Goal: Task Accomplishment & Management: Use online tool/utility

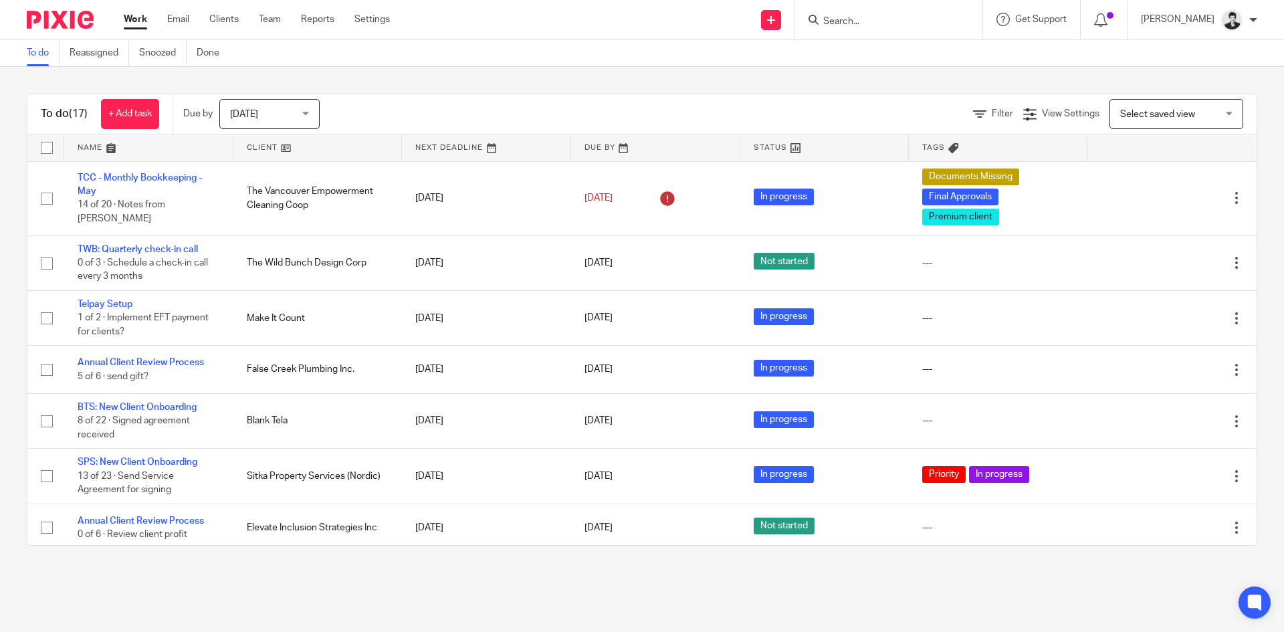
click at [868, 24] on input "Search" at bounding box center [882, 22] width 120 height 12
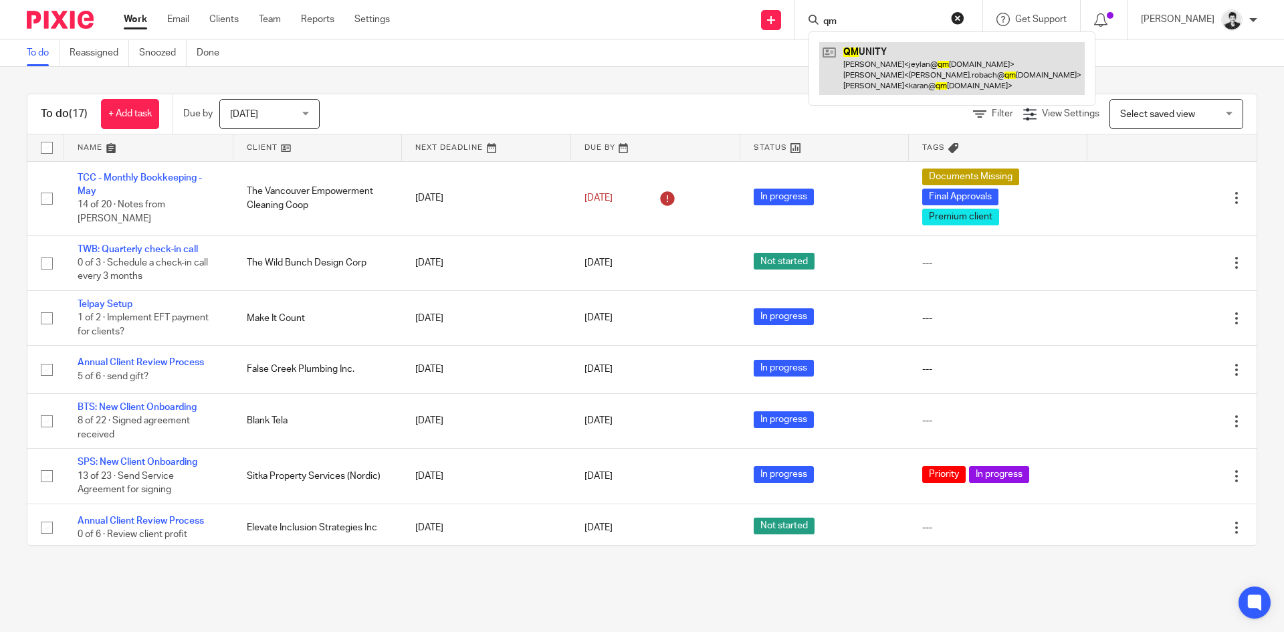
type input "qm"
click at [898, 59] on link at bounding box center [952, 68] width 266 height 53
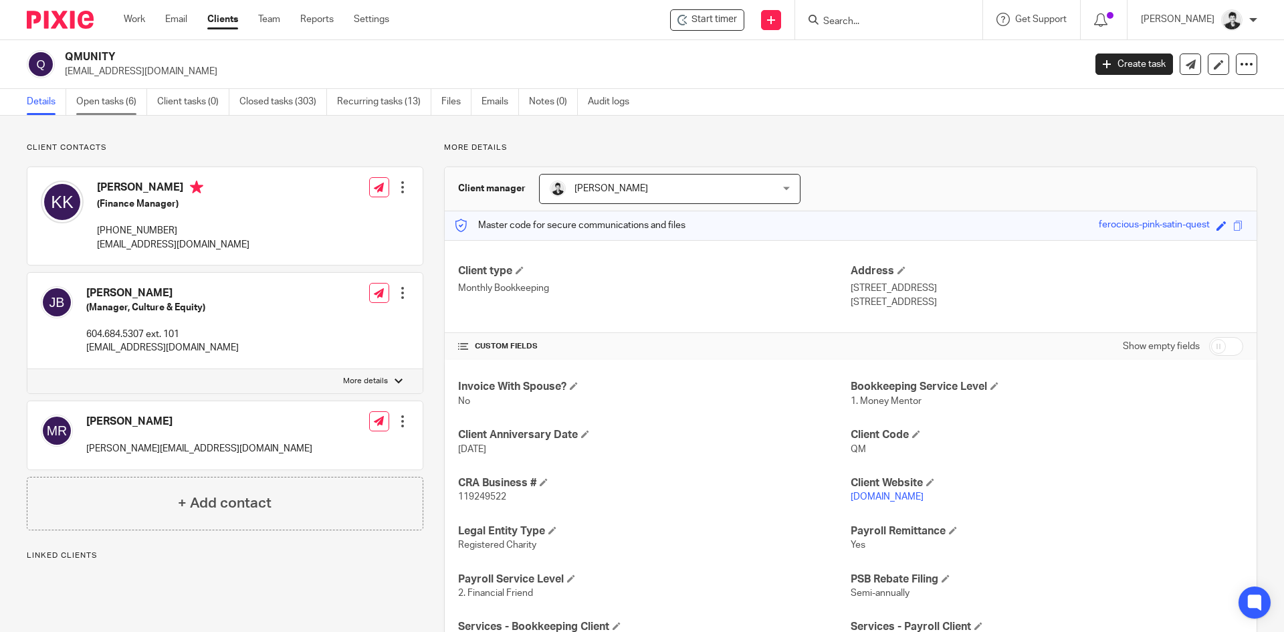
click at [118, 96] on link "Open tasks (6)" at bounding box center [111, 102] width 71 height 26
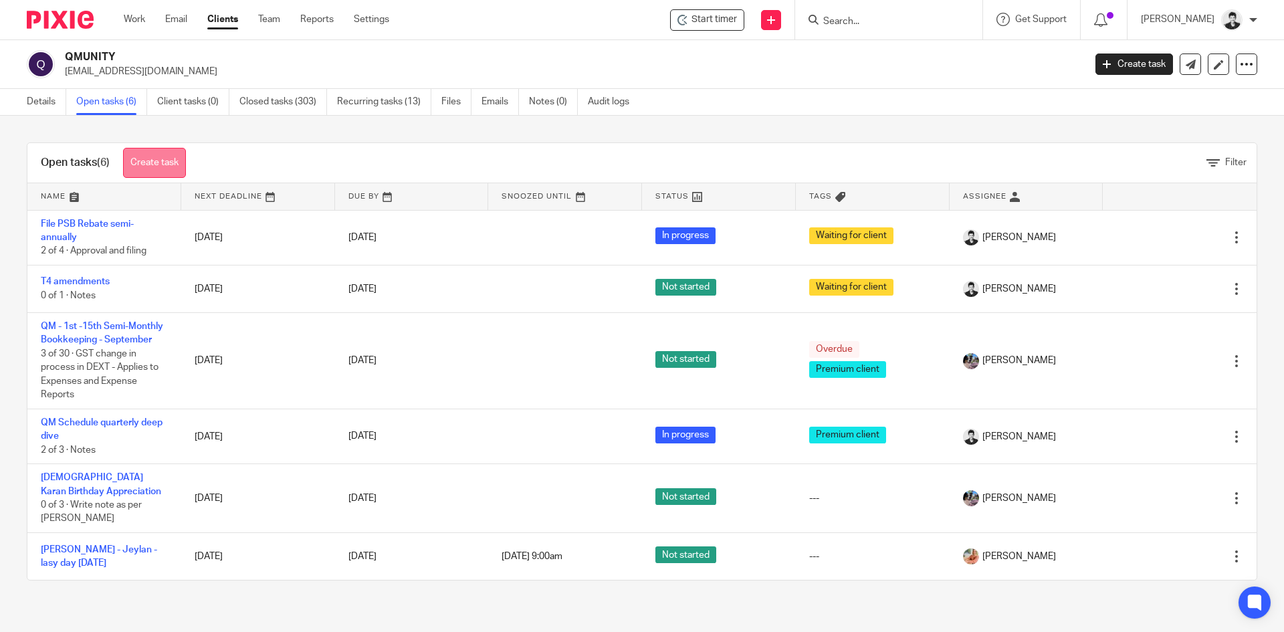
click at [166, 157] on link "Create task" at bounding box center [154, 163] width 63 height 30
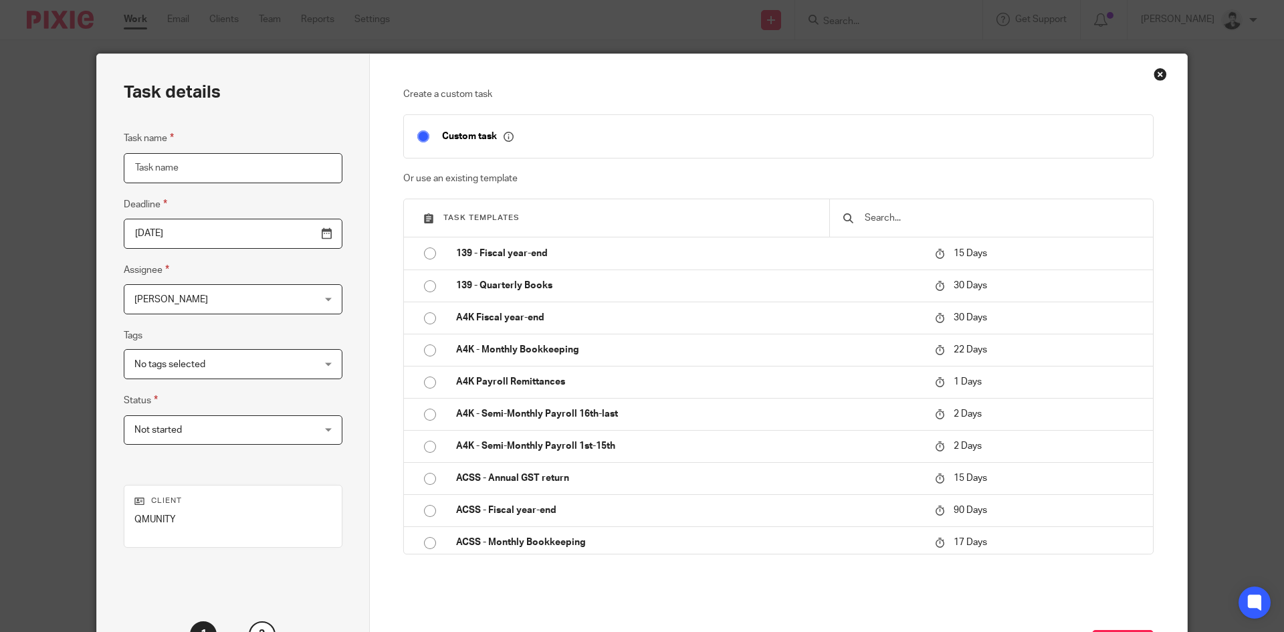
drag, startPoint x: 253, startPoint y: 163, endPoint x: 292, endPoint y: 164, distance: 38.8
click at [274, 164] on input "Task name" at bounding box center [233, 168] width 219 height 30
type input "LAT GST Project"
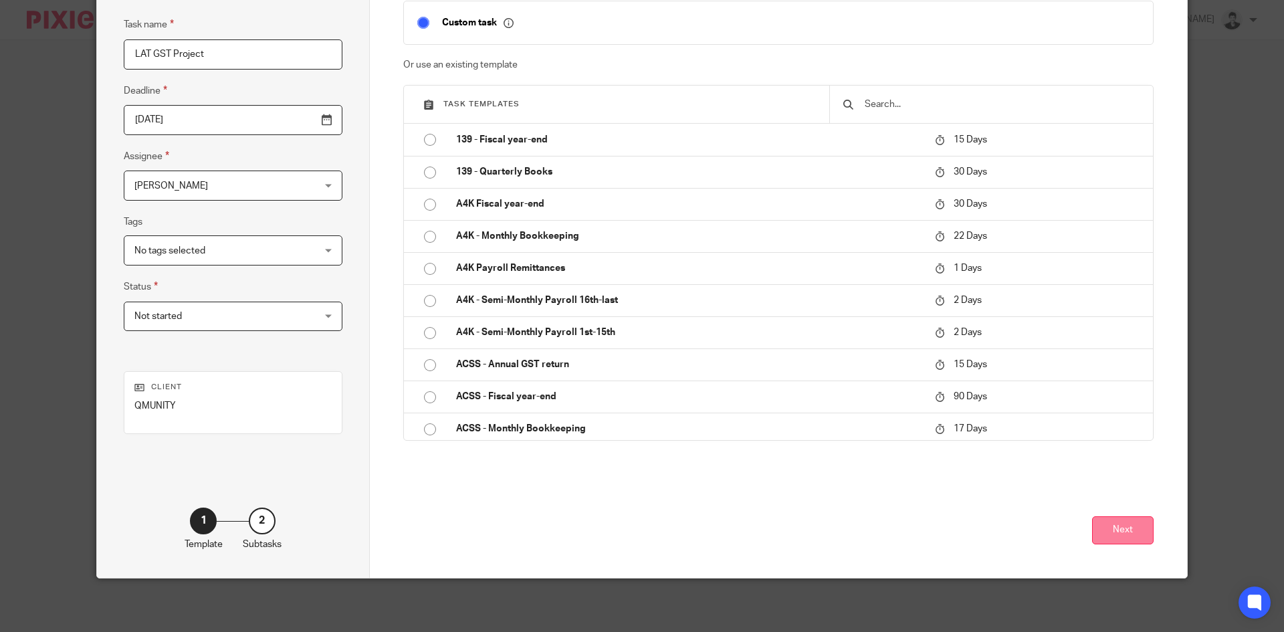
click at [1114, 535] on button "Next" at bounding box center [1123, 530] width 62 height 29
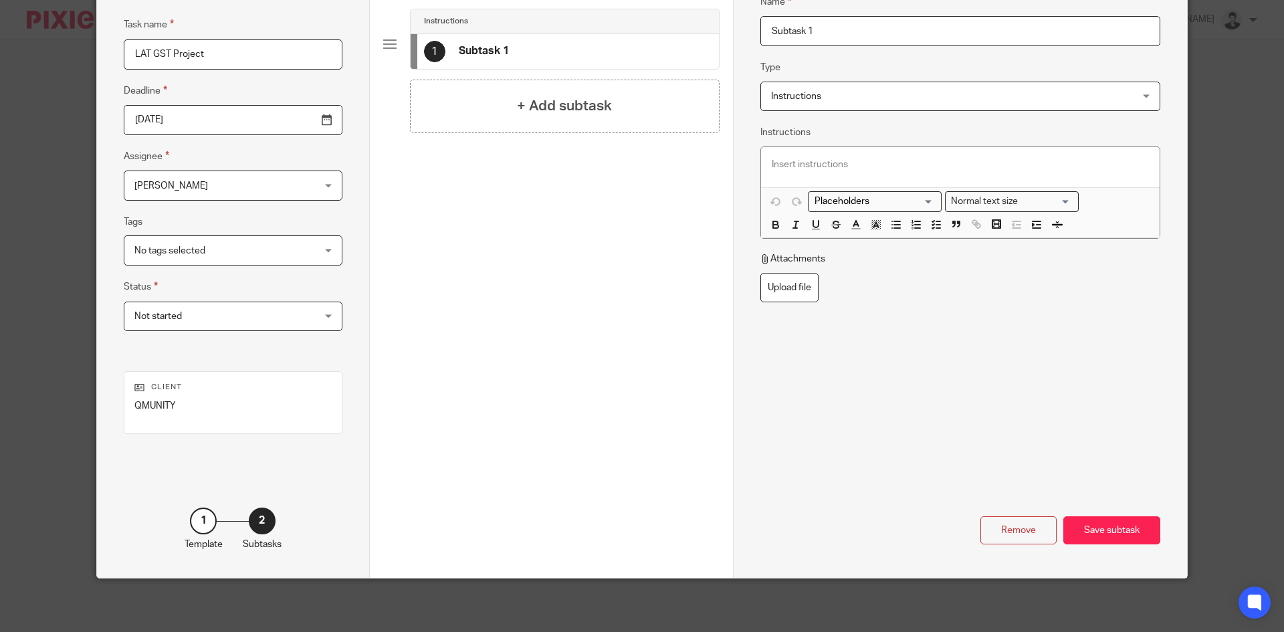
drag, startPoint x: 812, startPoint y: 35, endPoint x: 802, endPoint y: 10, distance: 26.7
click at [721, 30] on div "Task details Task name LAT GST Project Deadline 2025-09-24 Assignee Gillian Cof…" at bounding box center [642, 258] width 1090 height 637
click at [795, 31] on input "from karan" at bounding box center [961, 31] width 400 height 30
type input "from Karan"
click at [844, 172] on div at bounding box center [960, 167] width 399 height 40
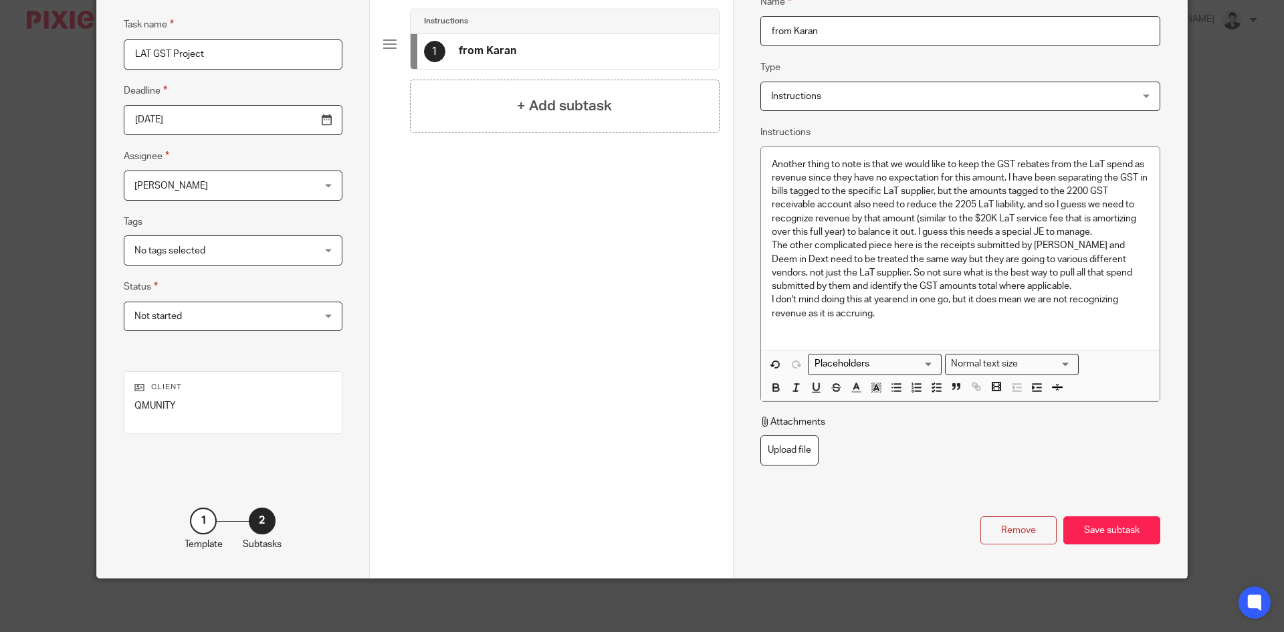
click at [987, 309] on p "I don't mind doing this at yearend in one go, but it does mean we are not recog…" at bounding box center [960, 306] width 377 height 27
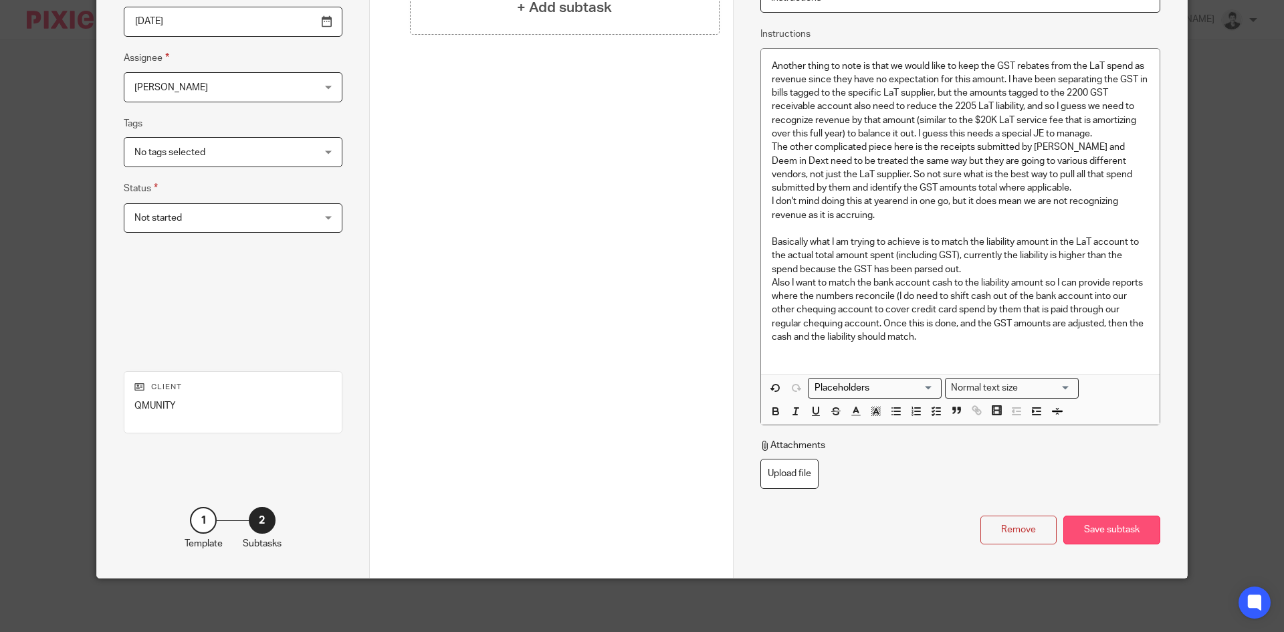
click at [1088, 530] on div "Save subtask" at bounding box center [1112, 530] width 97 height 29
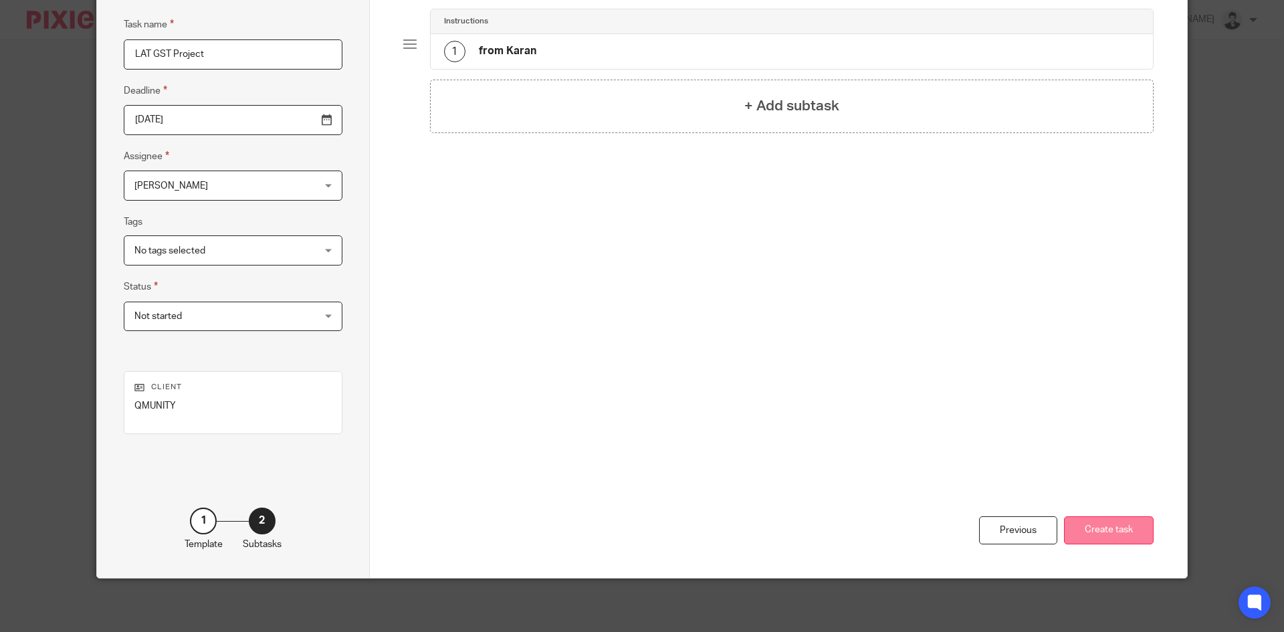
click at [1110, 528] on button "Create task" at bounding box center [1109, 530] width 90 height 29
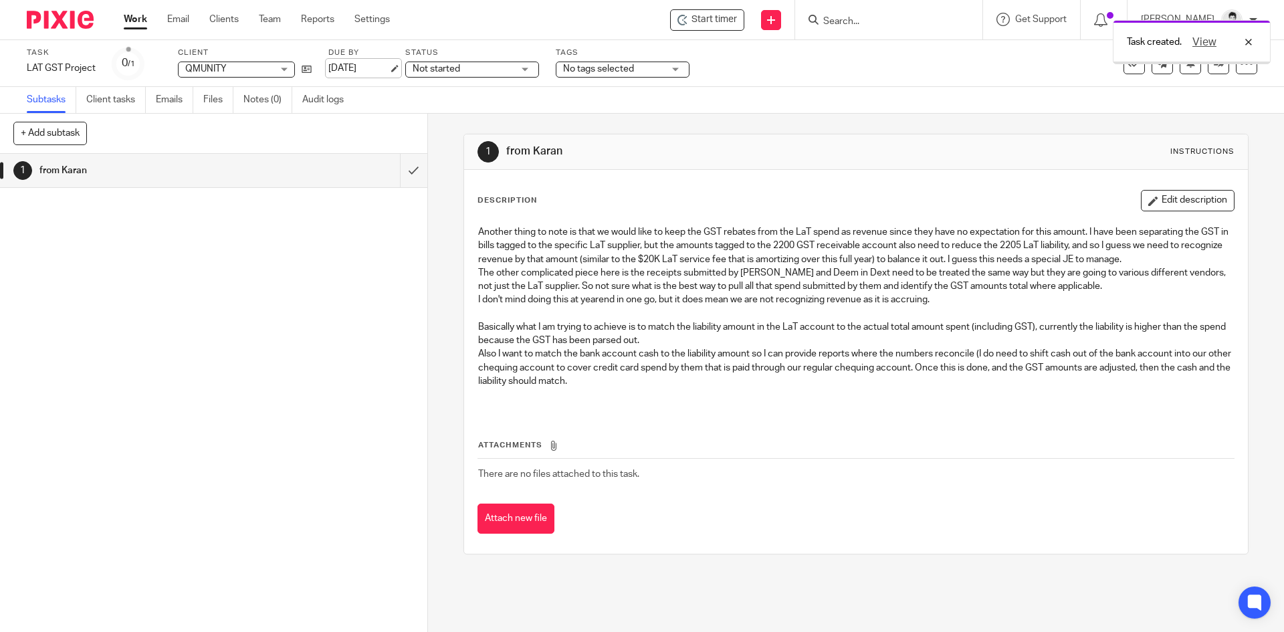
click at [341, 66] on link "[DATE]" at bounding box center [358, 69] width 60 height 14
click at [144, 15] on link "Work" at bounding box center [135, 19] width 23 height 13
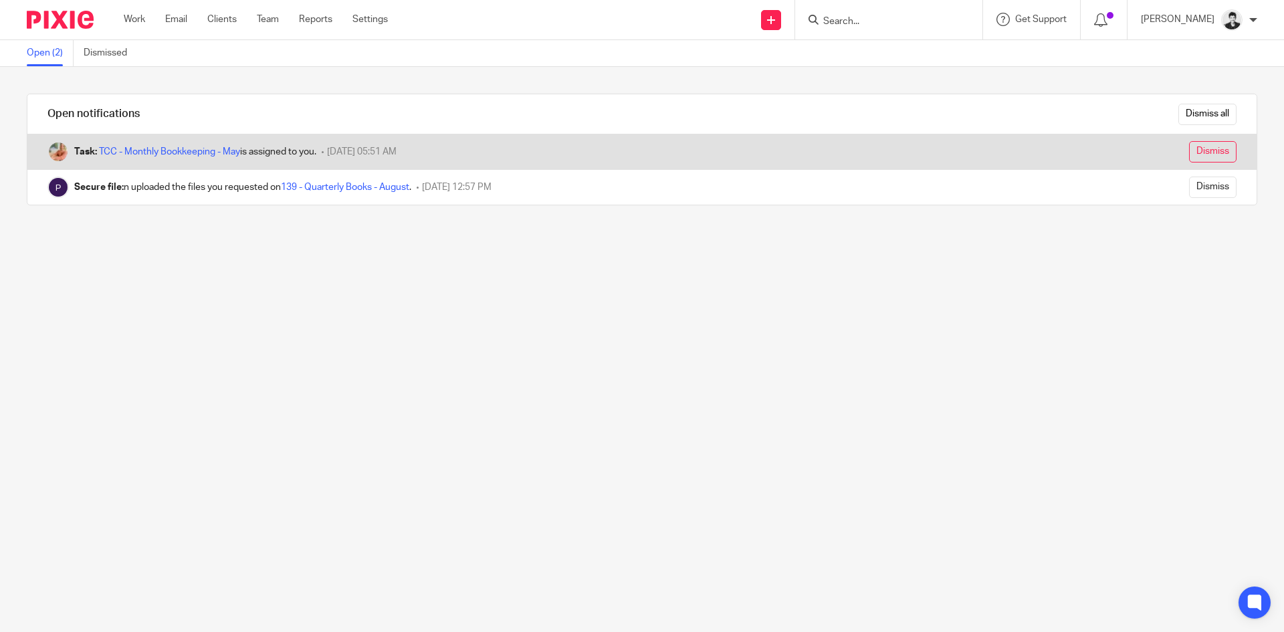
click at [1189, 153] on input "Dismiss" at bounding box center [1212, 151] width 47 height 21
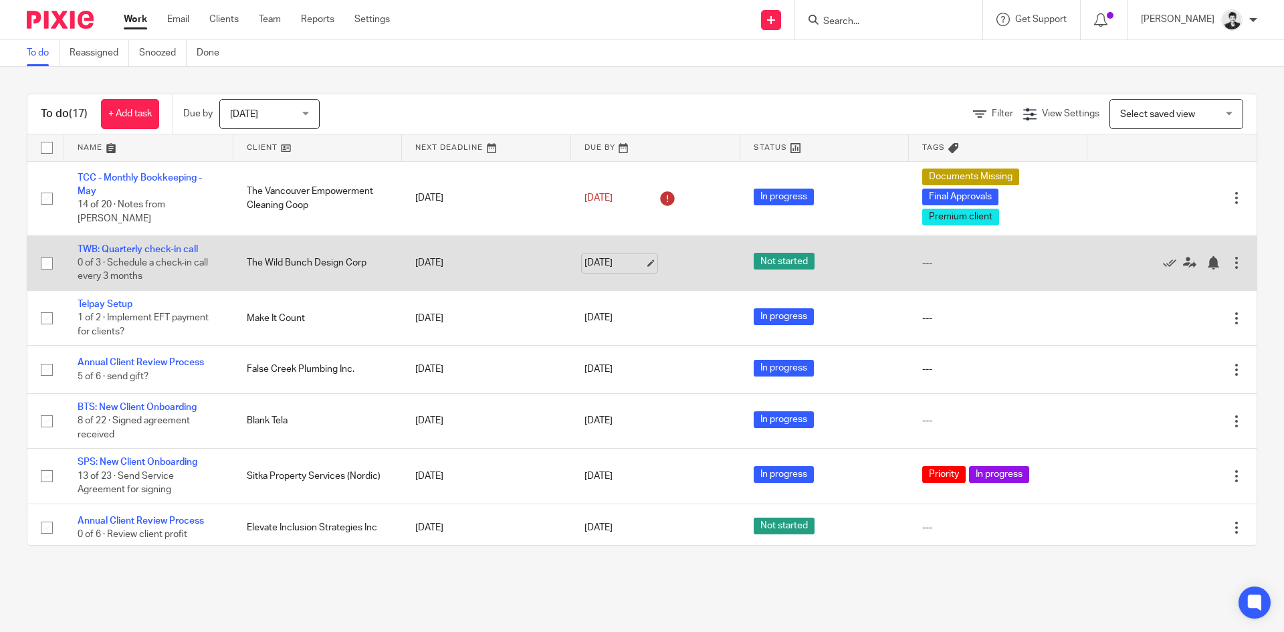
click at [609, 268] on link "[DATE]" at bounding box center [615, 263] width 60 height 14
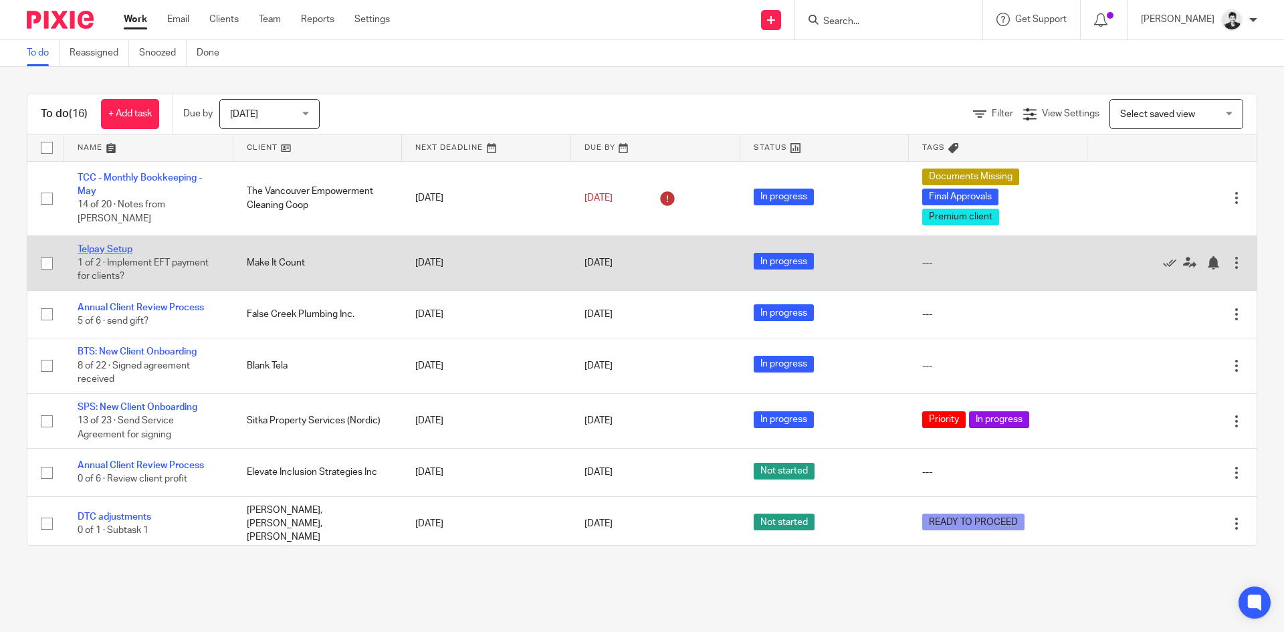
click at [126, 252] on link "Telpay Setup" at bounding box center [105, 249] width 55 height 9
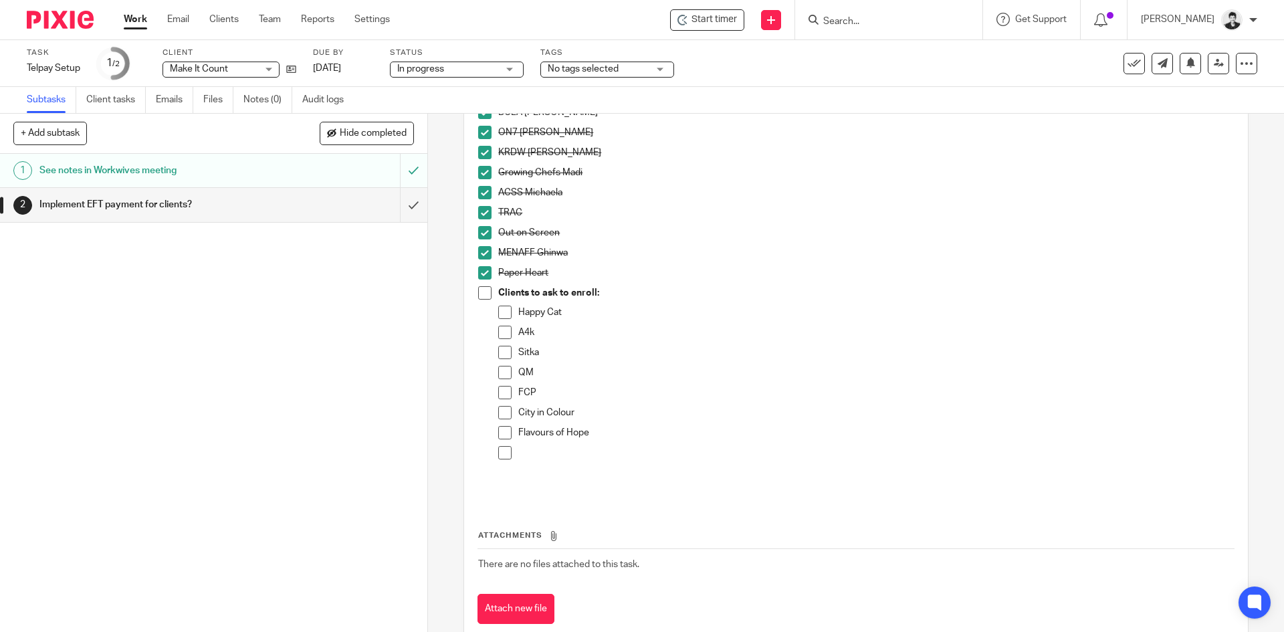
scroll to position [501, 0]
drag, startPoint x: 603, startPoint y: 432, endPoint x: 502, endPoint y: 309, distance: 159.2
click at [502, 309] on ul "Happy Cat A4k Sitka QM FCP City in Colour Flavours of Hope" at bounding box center [865, 388] width 735 height 168
copy ul "Happy Cat A4k Sitka QM FCP City in Colour Flavours of Hope"
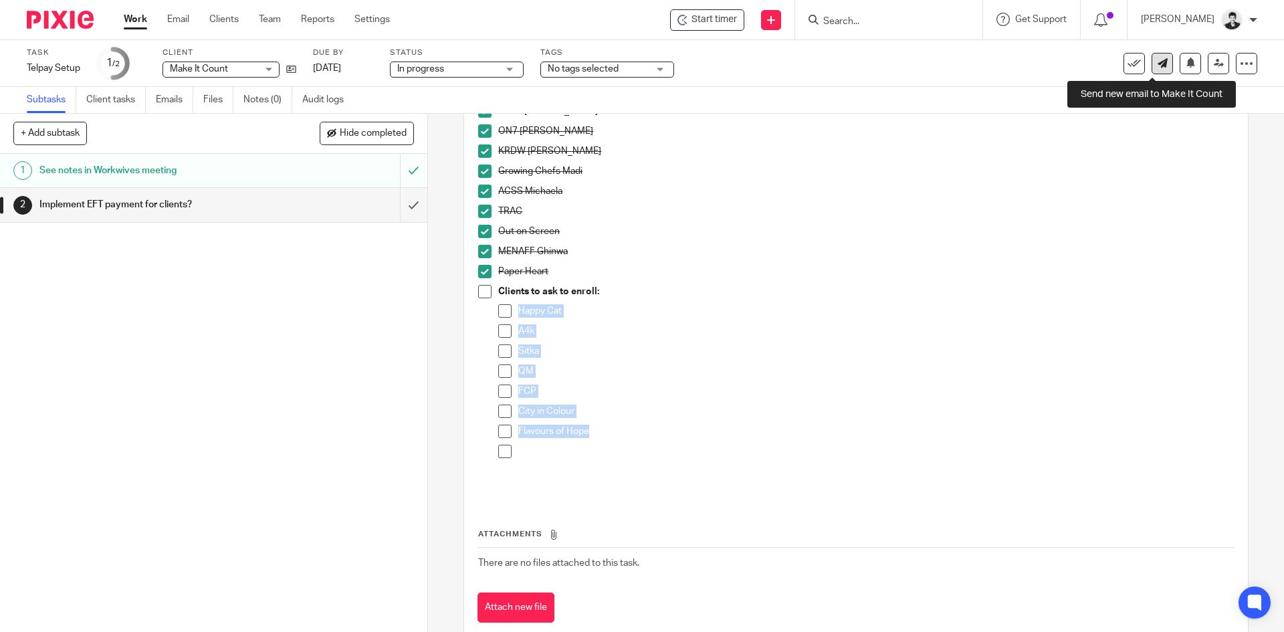
click at [1158, 65] on icon at bounding box center [1163, 63] width 10 height 10
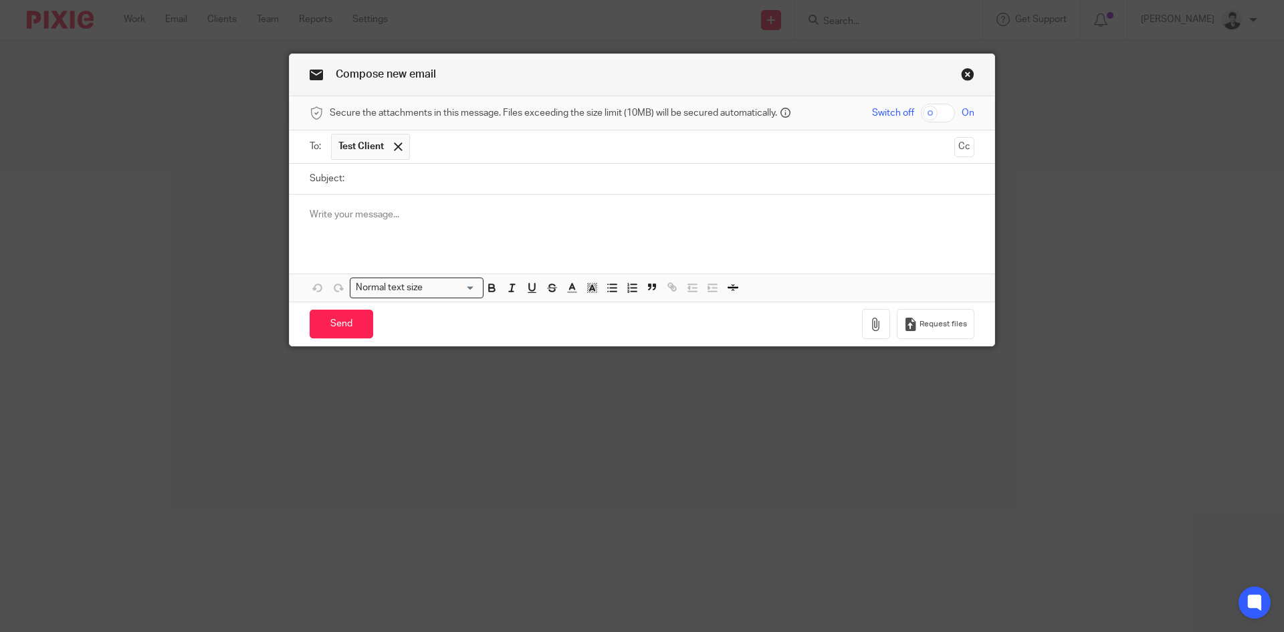
drag, startPoint x: 397, startPoint y: 143, endPoint x: 380, endPoint y: 144, distance: 17.4
click at [397, 143] on span at bounding box center [398, 146] width 9 height 9
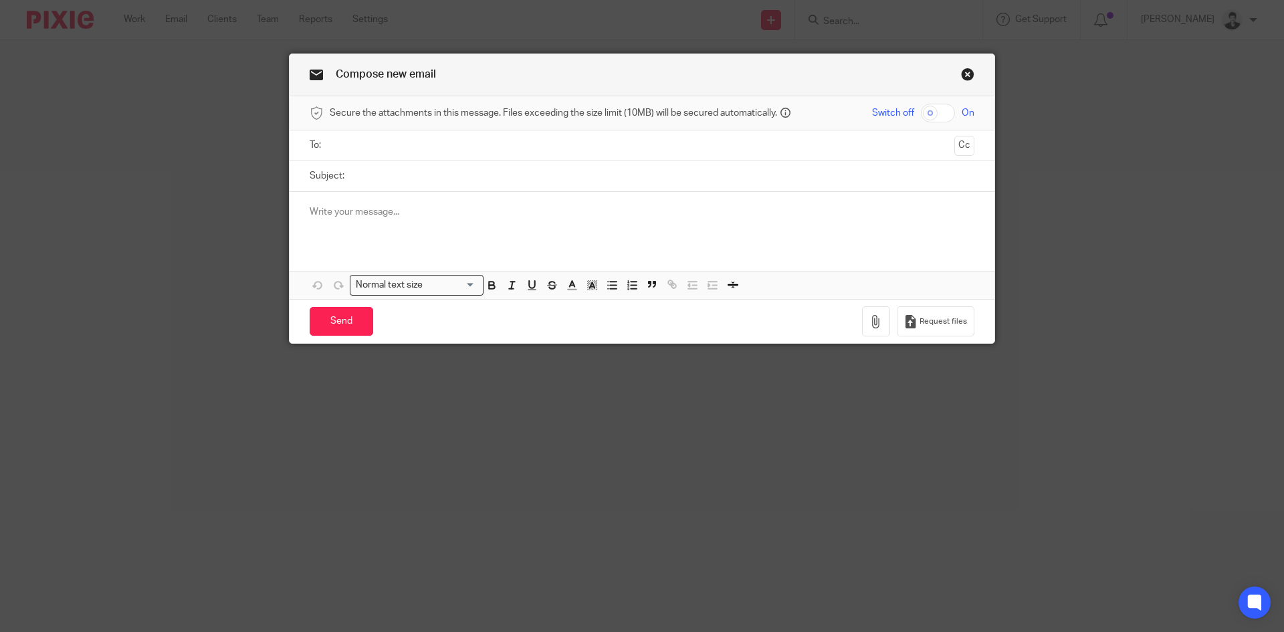
click at [382, 142] on input "text" at bounding box center [641, 145] width 615 height 15
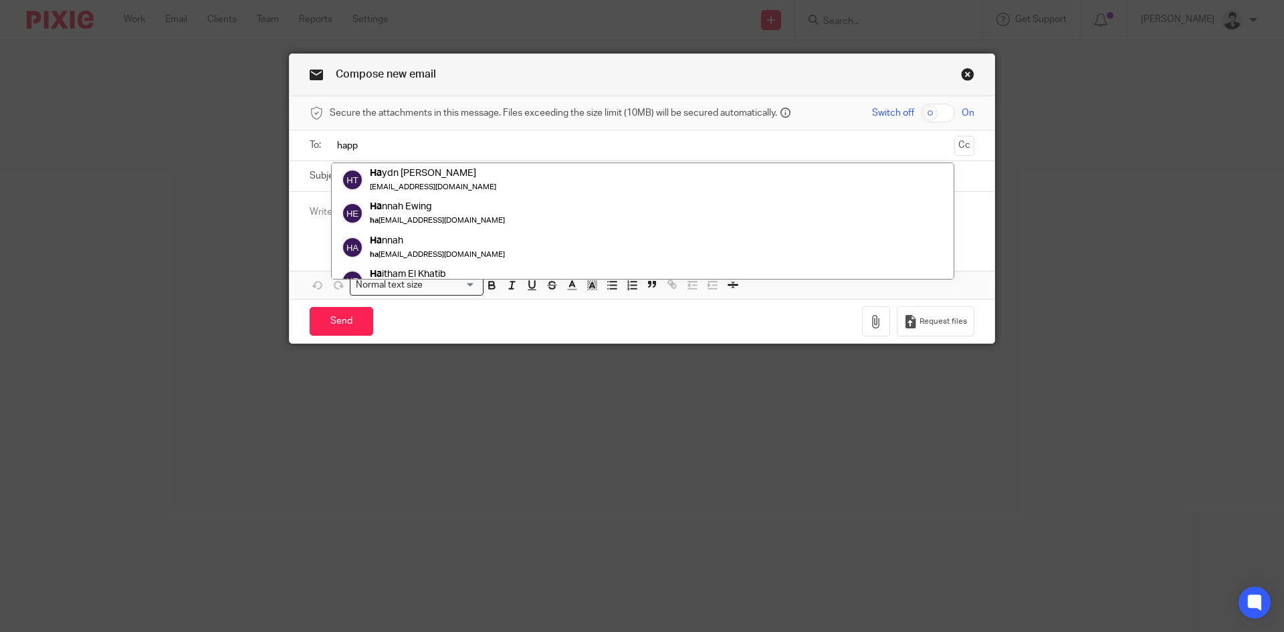
type input "happy"
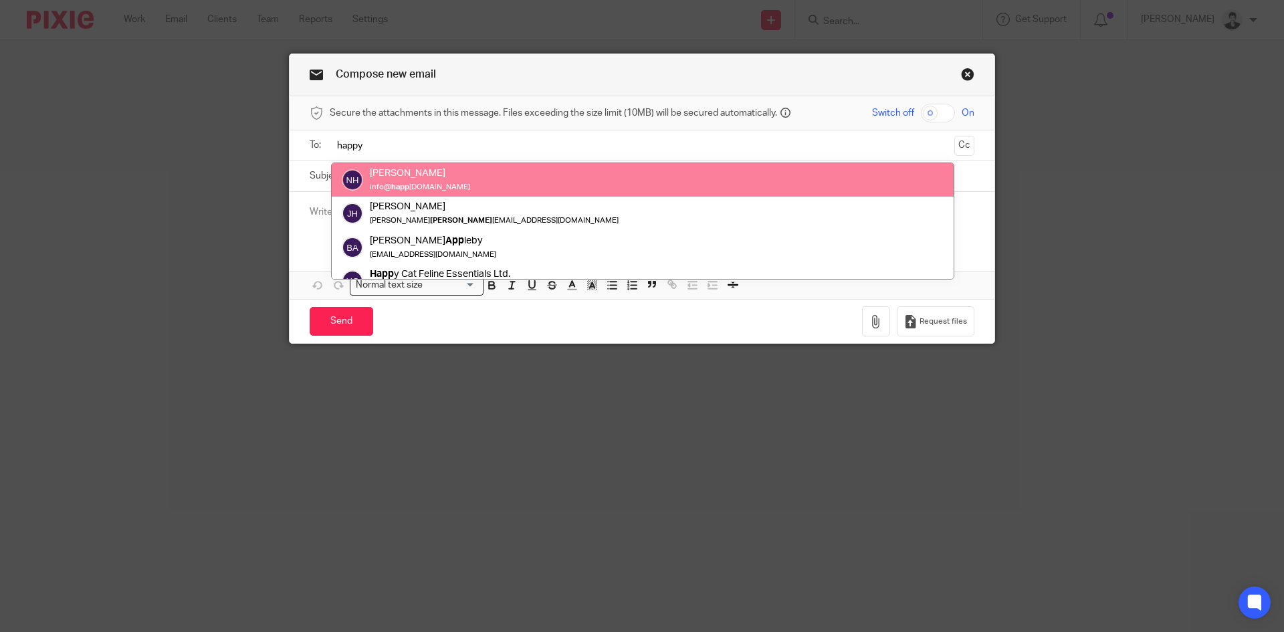
drag, startPoint x: 380, startPoint y: 139, endPoint x: 306, endPoint y: 139, distance: 74.3
click at [310, 139] on div "To: happy Nina Hymans info@ happ ycatvancouver.com Jeff Hepburn jeff_ hepp 13@h…" at bounding box center [642, 145] width 665 height 30
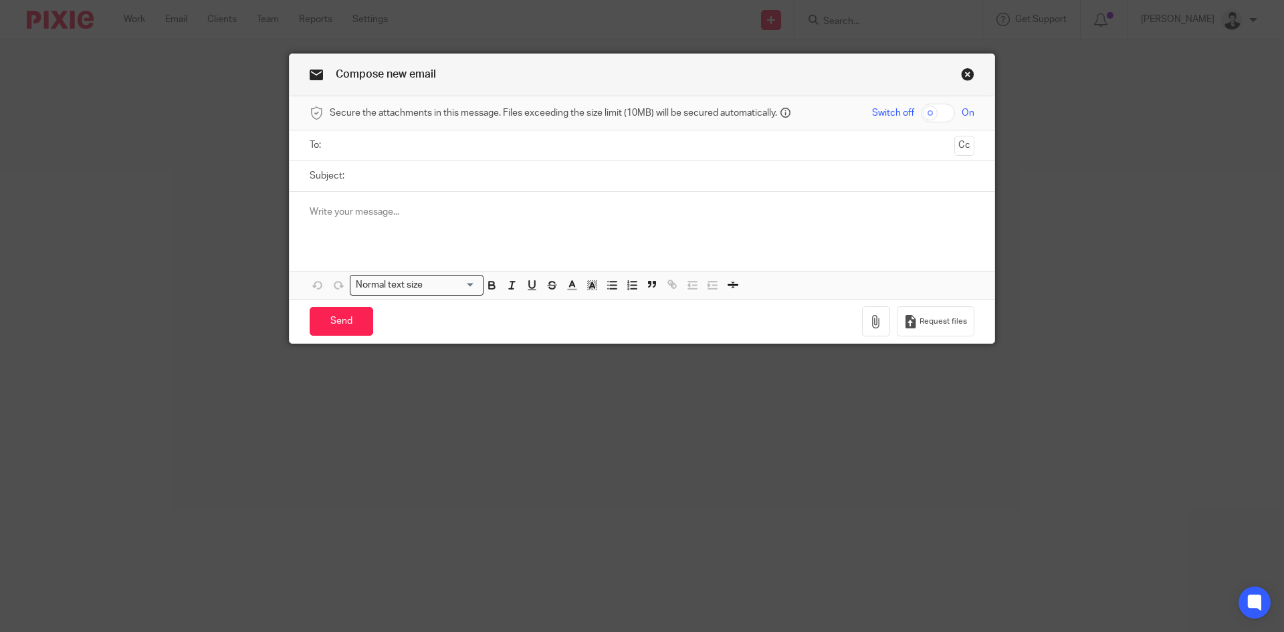
click at [369, 144] on input "text" at bounding box center [641, 145] width 615 height 15
type input "info@happy"
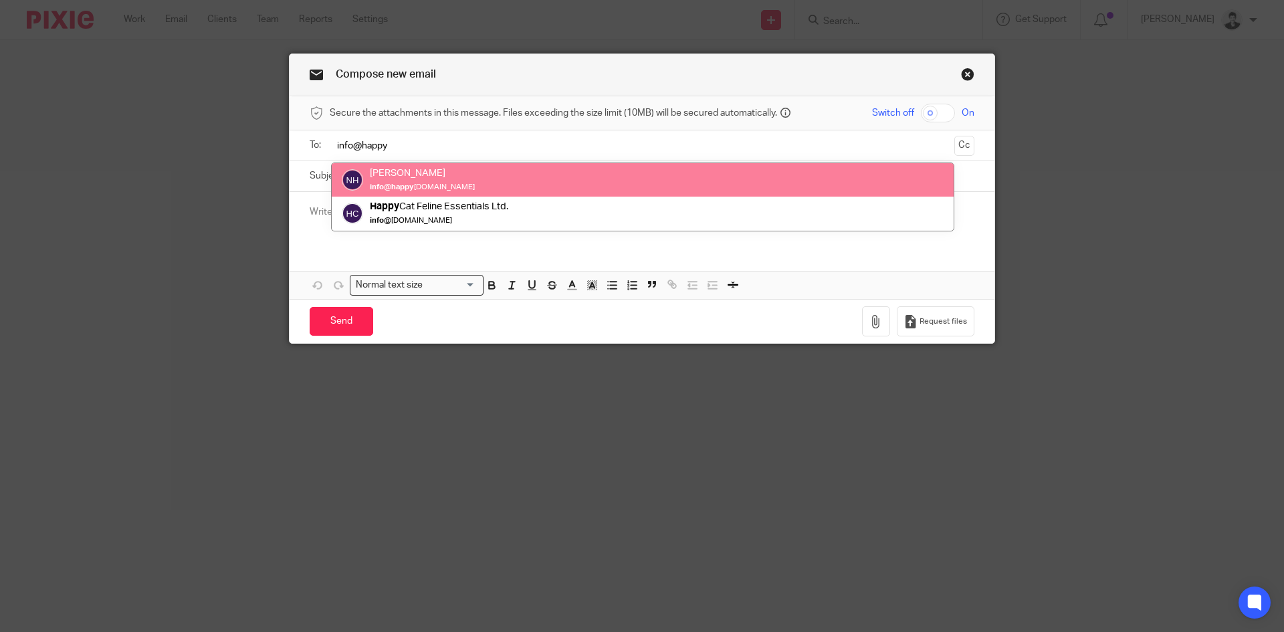
drag, startPoint x: 327, startPoint y: 147, endPoint x: 315, endPoint y: 142, distance: 12.9
click at [296, 146] on div "To: info@happy Nina Hymans info @ happy catvancouver.com Happy Cat Feline Essen…" at bounding box center [642, 145] width 705 height 31
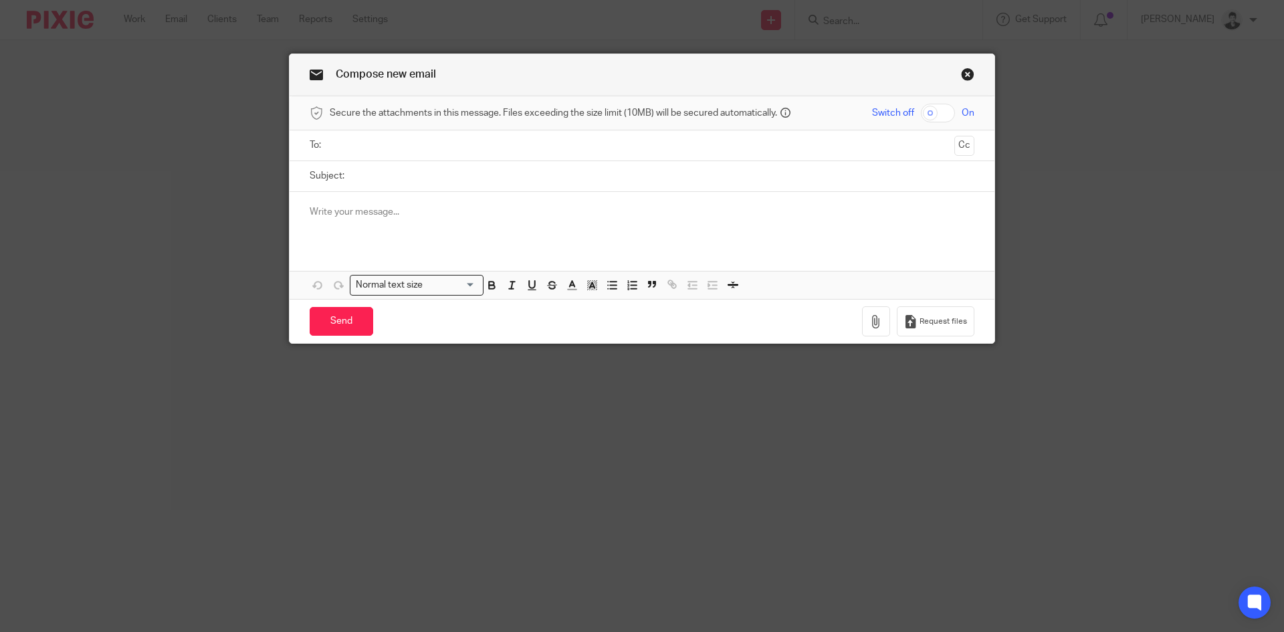
click at [452, 229] on div at bounding box center [642, 218] width 705 height 52
click at [971, 64] on div "Compose new email" at bounding box center [642, 75] width 705 height 42
click at [968, 73] on link "Close this dialog window" at bounding box center [967, 77] width 13 height 18
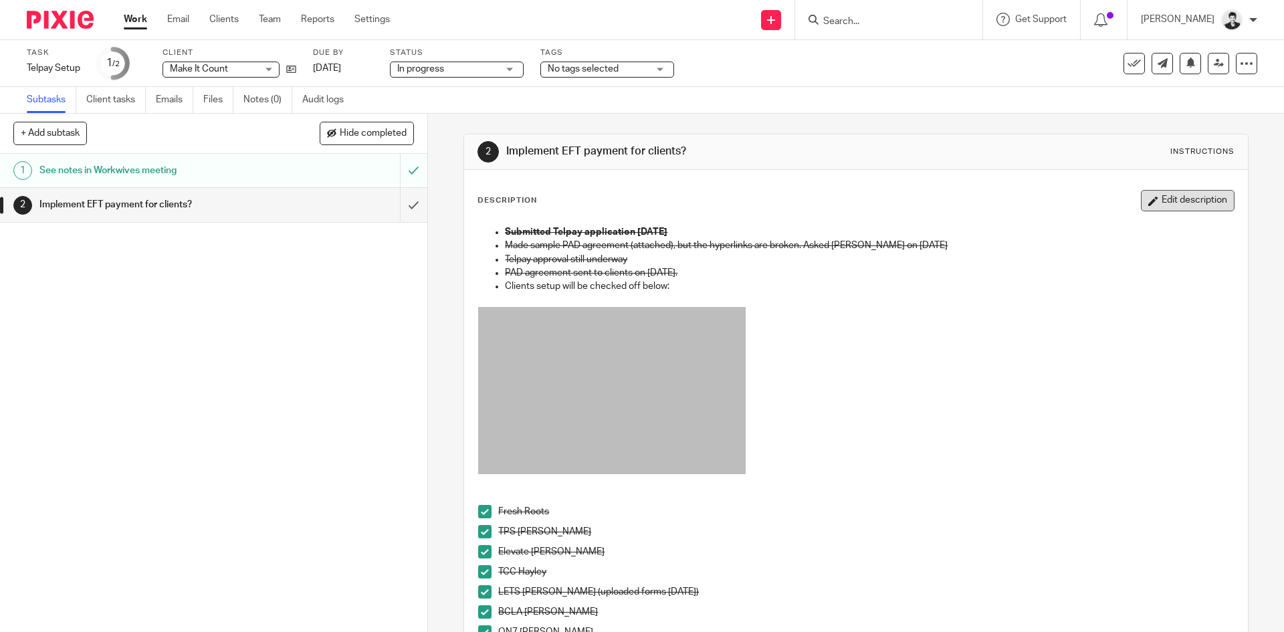
click at [1194, 199] on button "Edit description" at bounding box center [1188, 200] width 94 height 21
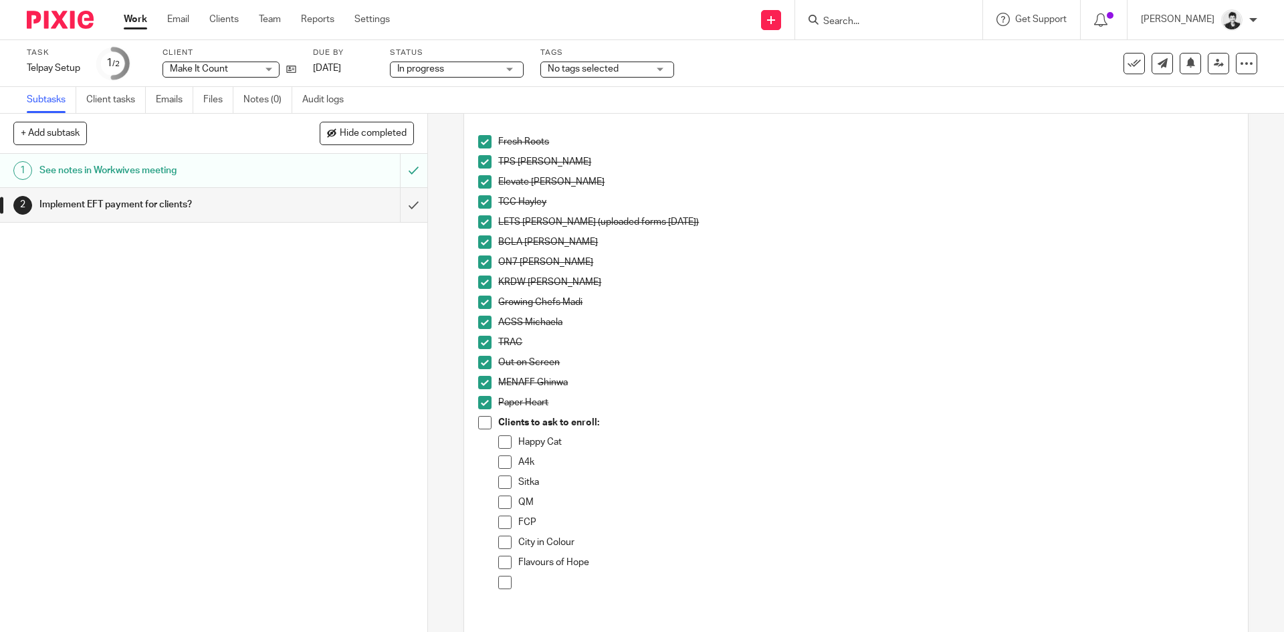
scroll to position [472, 0]
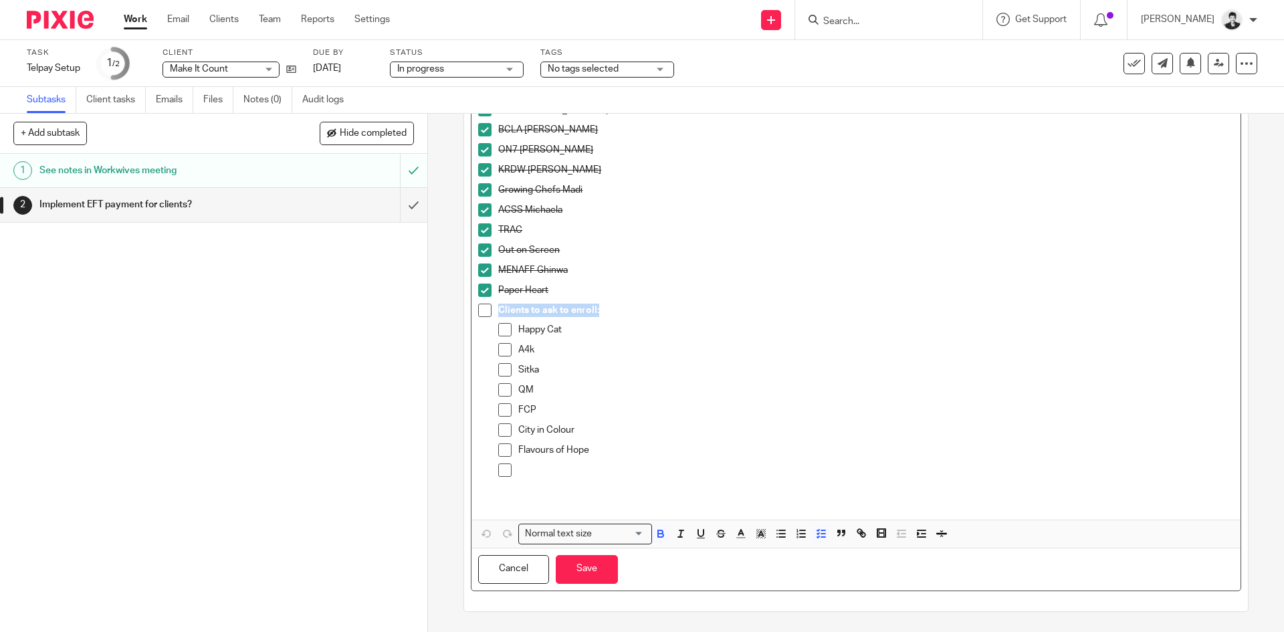
drag, startPoint x: 572, startPoint y: 308, endPoint x: 506, endPoint y: 296, distance: 66.7
click at [498, 312] on p "Clients to ask to enroll:" at bounding box center [865, 310] width 735 height 13
click at [592, 561] on button "Save" at bounding box center [587, 569] width 62 height 29
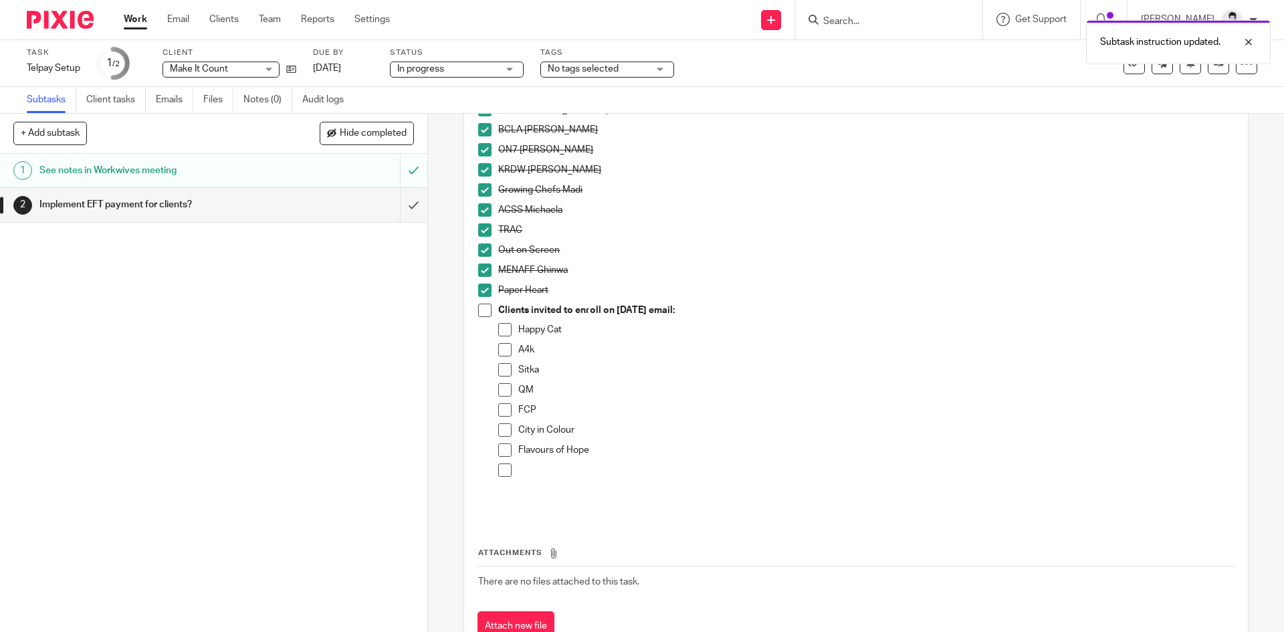
click at [581, 73] on span "No tags selected" at bounding box center [583, 68] width 71 height 9
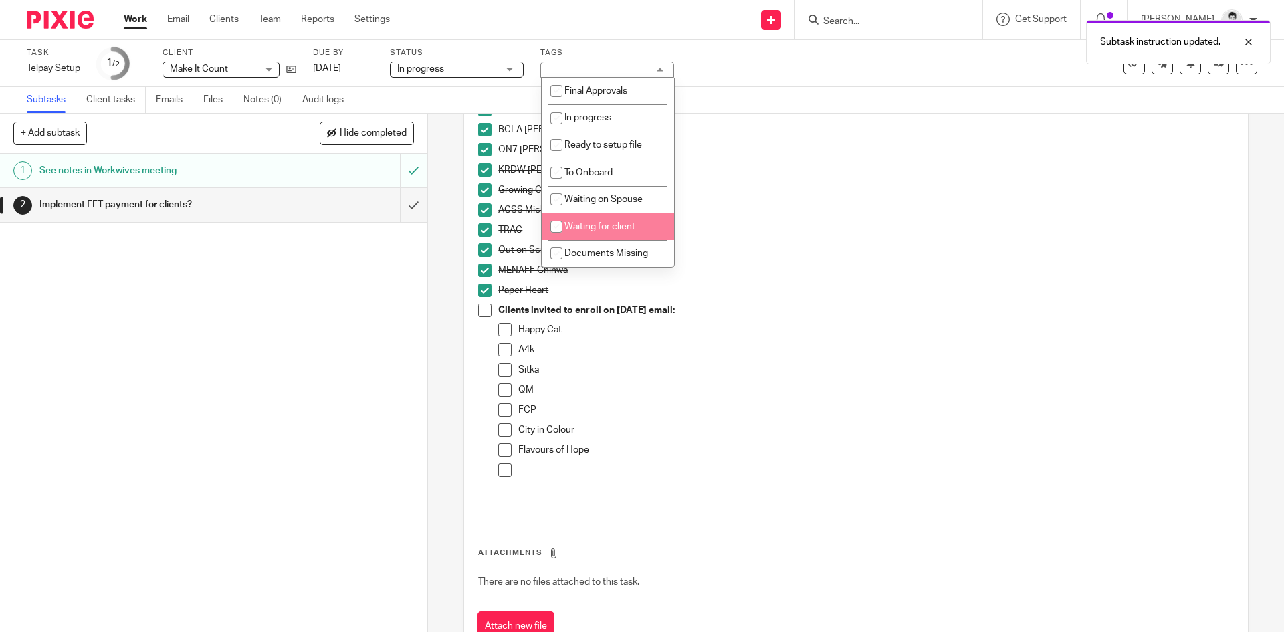
click at [610, 230] on span "Waiting for client" at bounding box center [600, 226] width 71 height 9
checkbox input "true"
click at [355, 66] on link "Sep 24, 2025" at bounding box center [343, 69] width 60 height 14
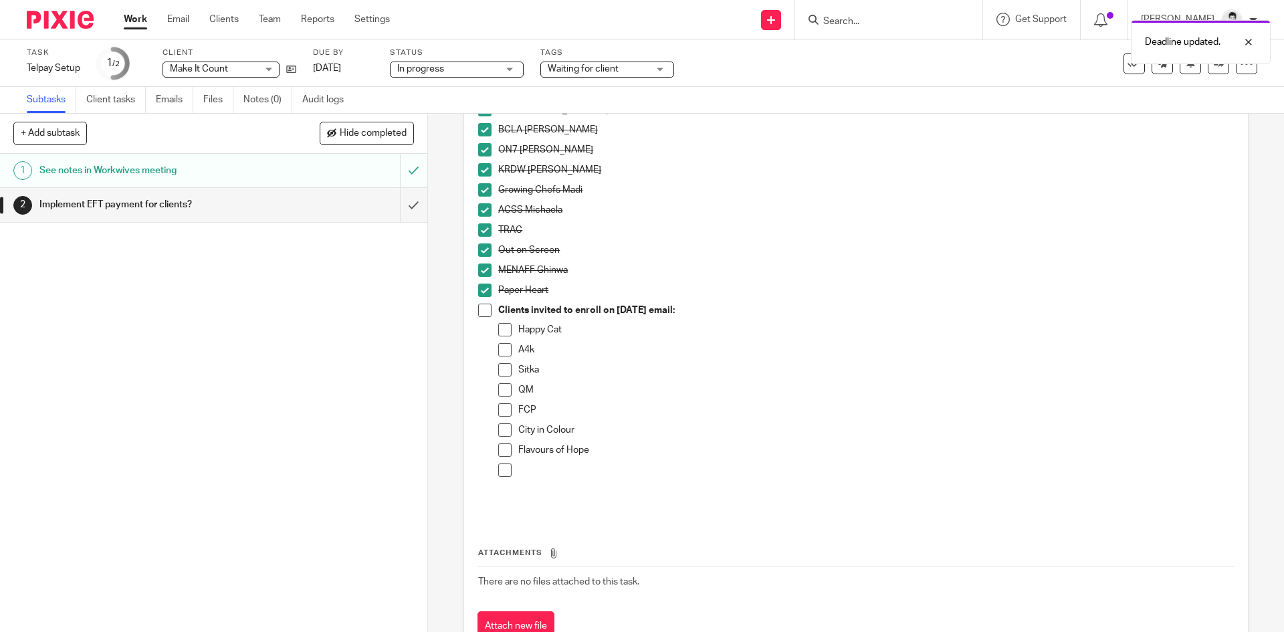
click at [145, 15] on link "Work" at bounding box center [135, 19] width 23 height 13
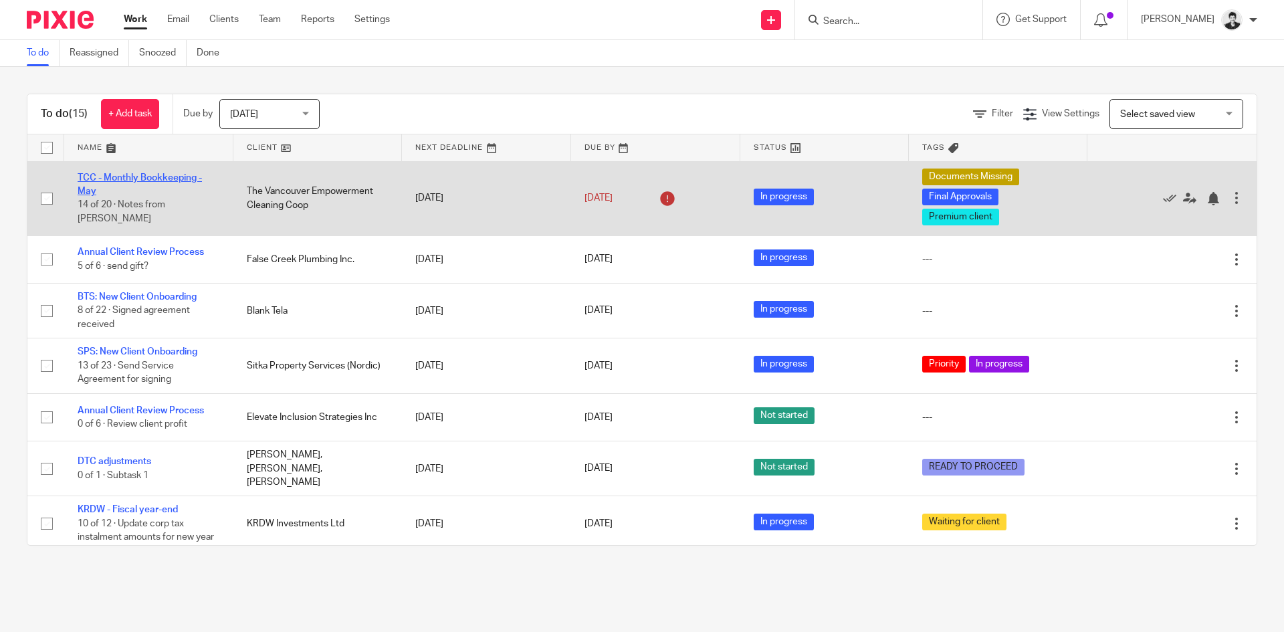
click at [135, 189] on link "TCC - Monthly Bookkeeping - May" at bounding box center [140, 184] width 124 height 23
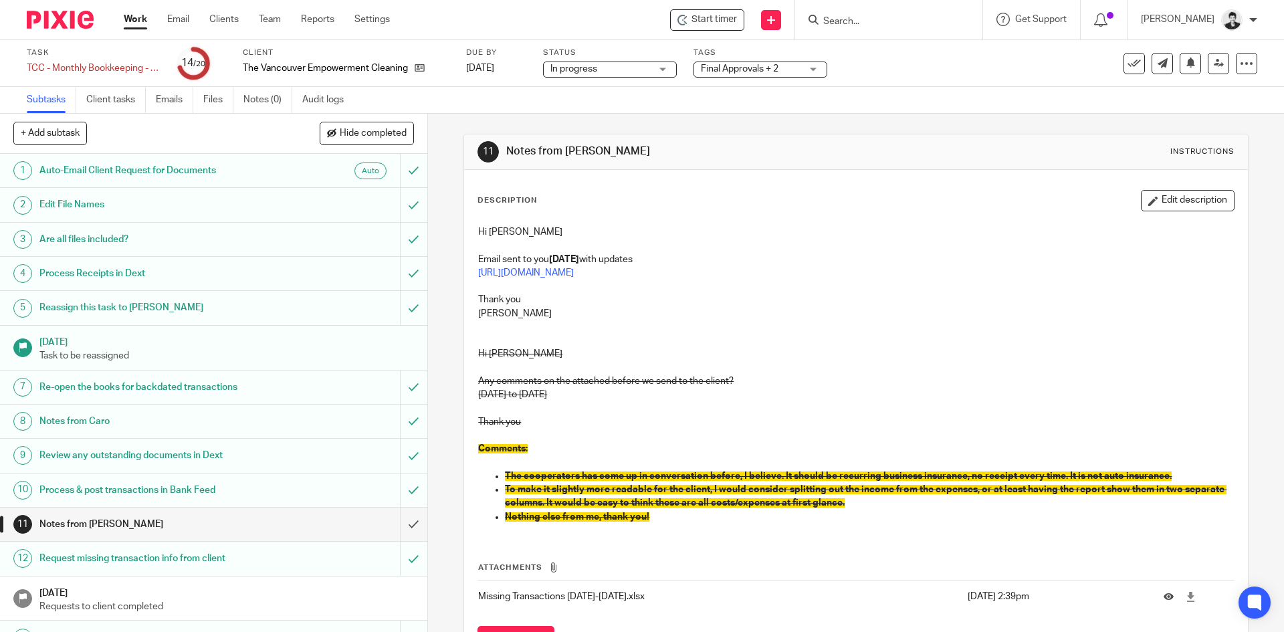
click at [602, 330] on p at bounding box center [855, 333] width 755 height 27
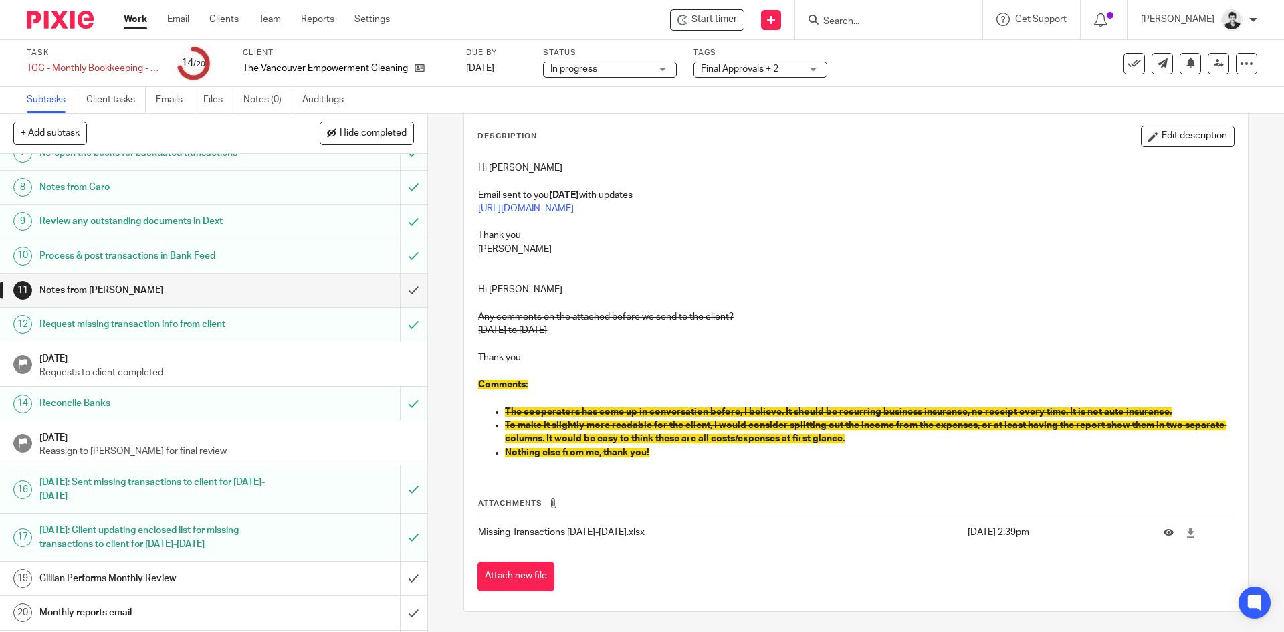
scroll to position [267, 0]
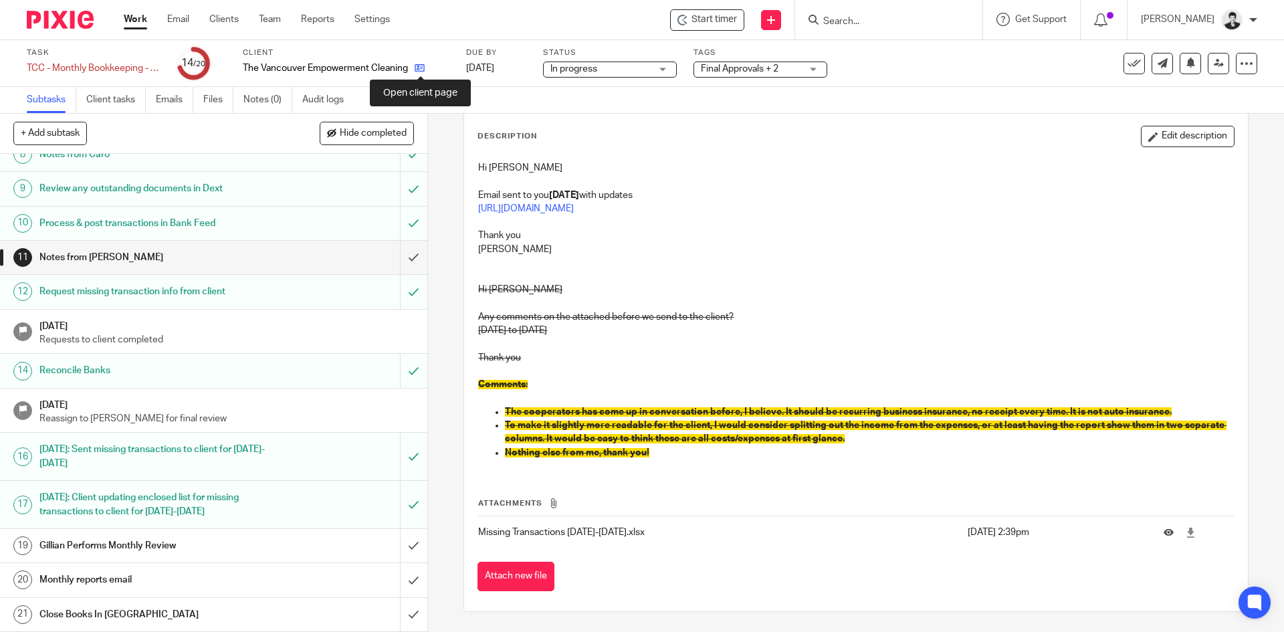
click at [423, 66] on icon at bounding box center [420, 68] width 10 height 10
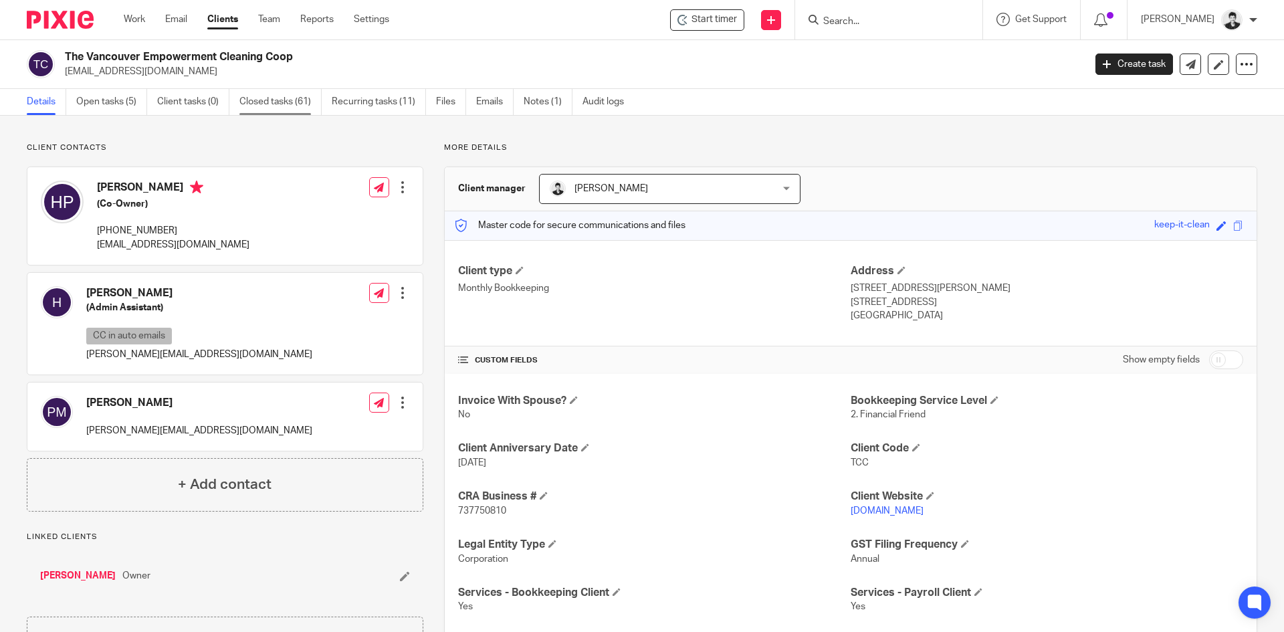
click at [304, 103] on link "Closed tasks (61)" at bounding box center [280, 102] width 82 height 26
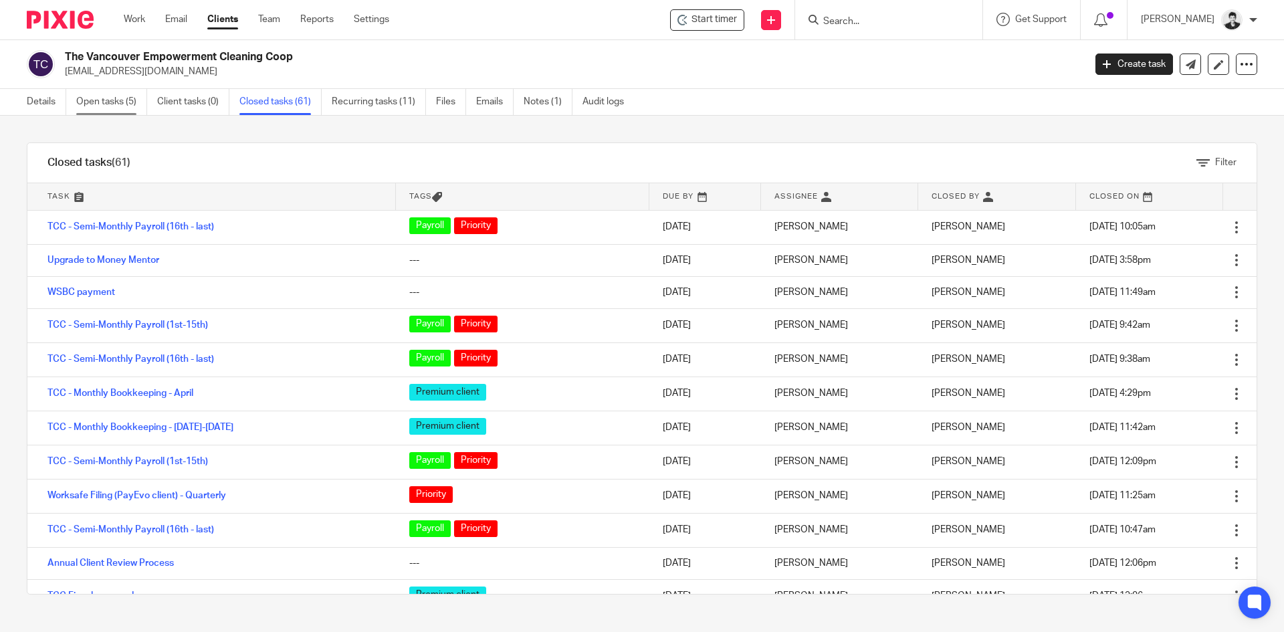
drag, startPoint x: 95, startPoint y: 99, endPoint x: 104, endPoint y: 99, distance: 9.4
click at [97, 99] on link "Open tasks (5)" at bounding box center [111, 102] width 71 height 26
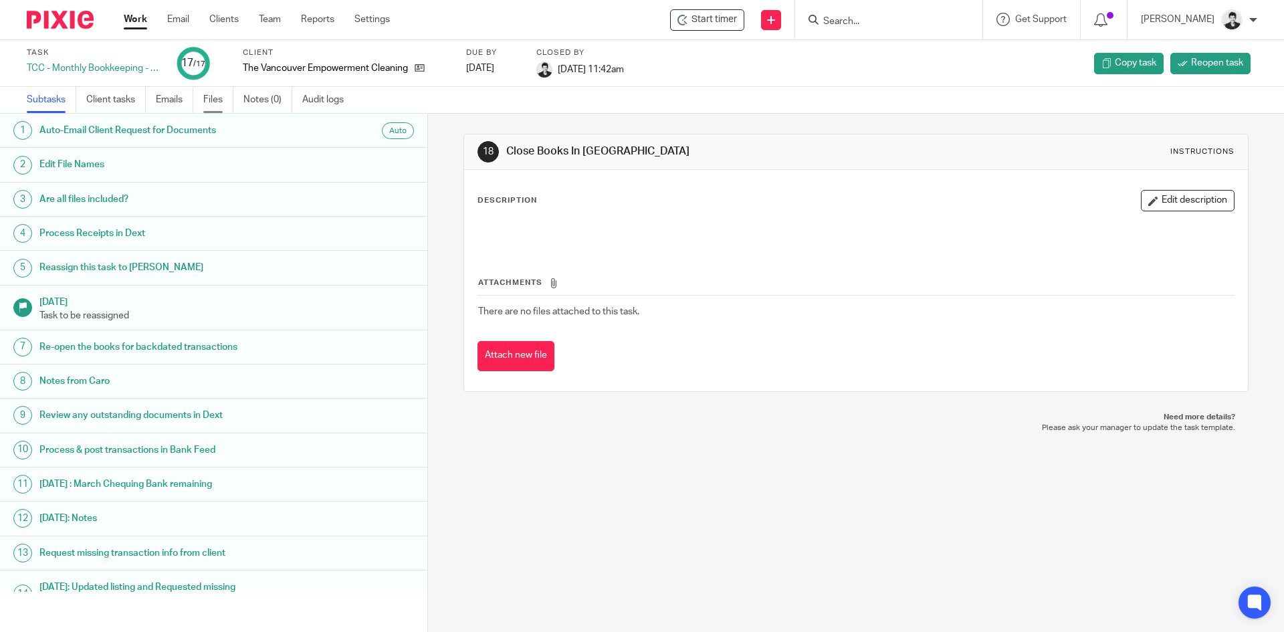
click at [222, 89] on link "Files" at bounding box center [218, 100] width 30 height 26
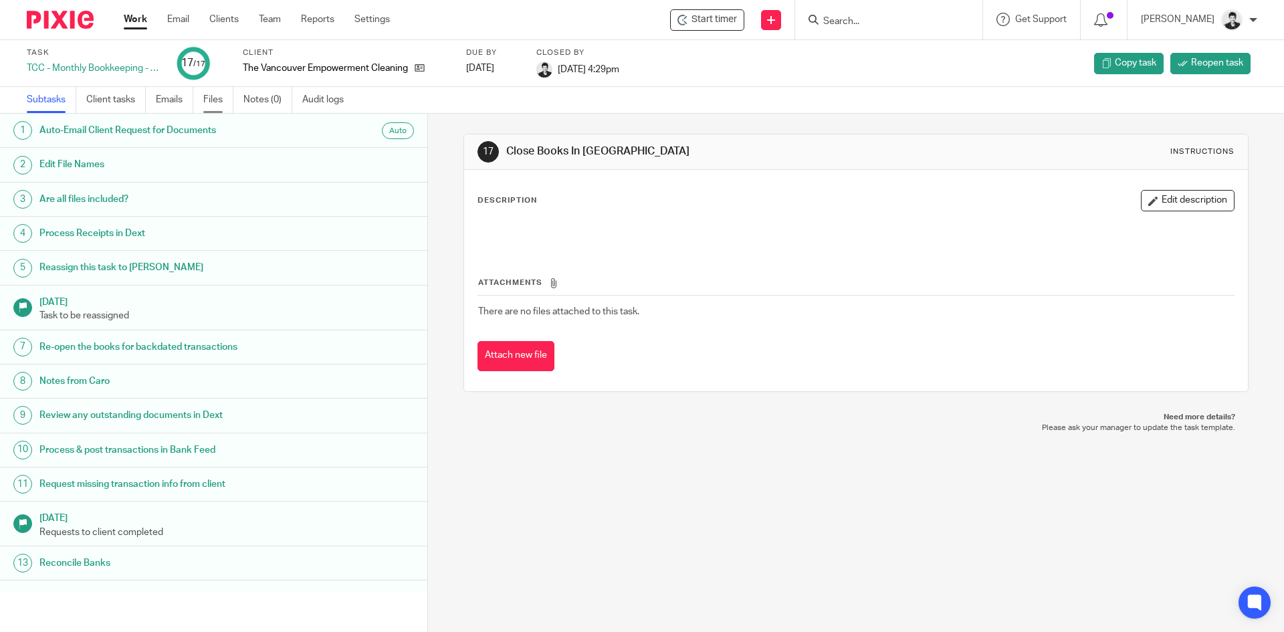
click at [229, 93] on link "Files" at bounding box center [218, 100] width 30 height 26
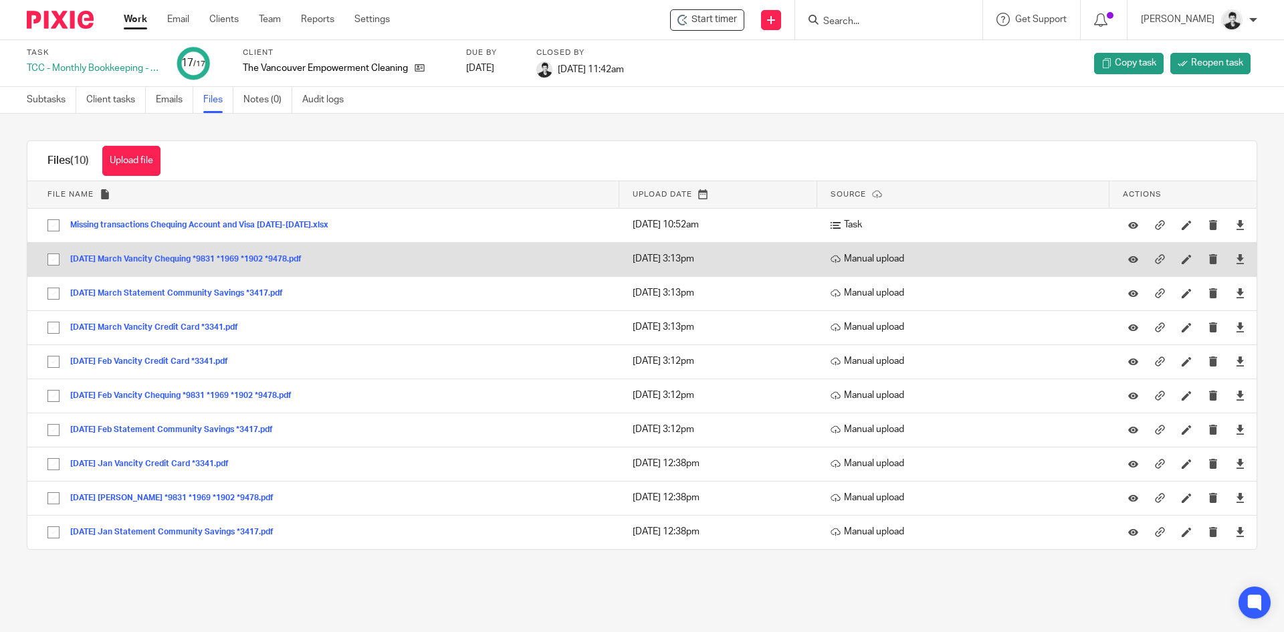
click at [296, 258] on button "[DATE] March Vancity Chequing *9831 *1969 *1902 *9478.pdf" at bounding box center [190, 259] width 241 height 9
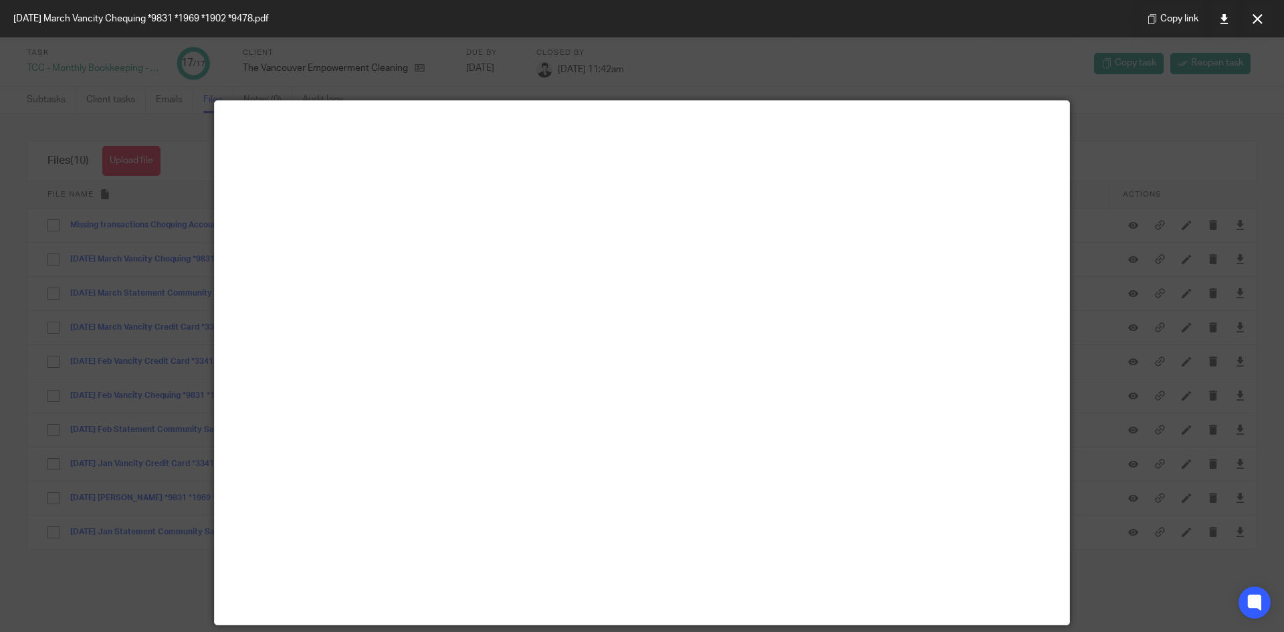
click at [1253, 15] on icon at bounding box center [1258, 19] width 10 height 10
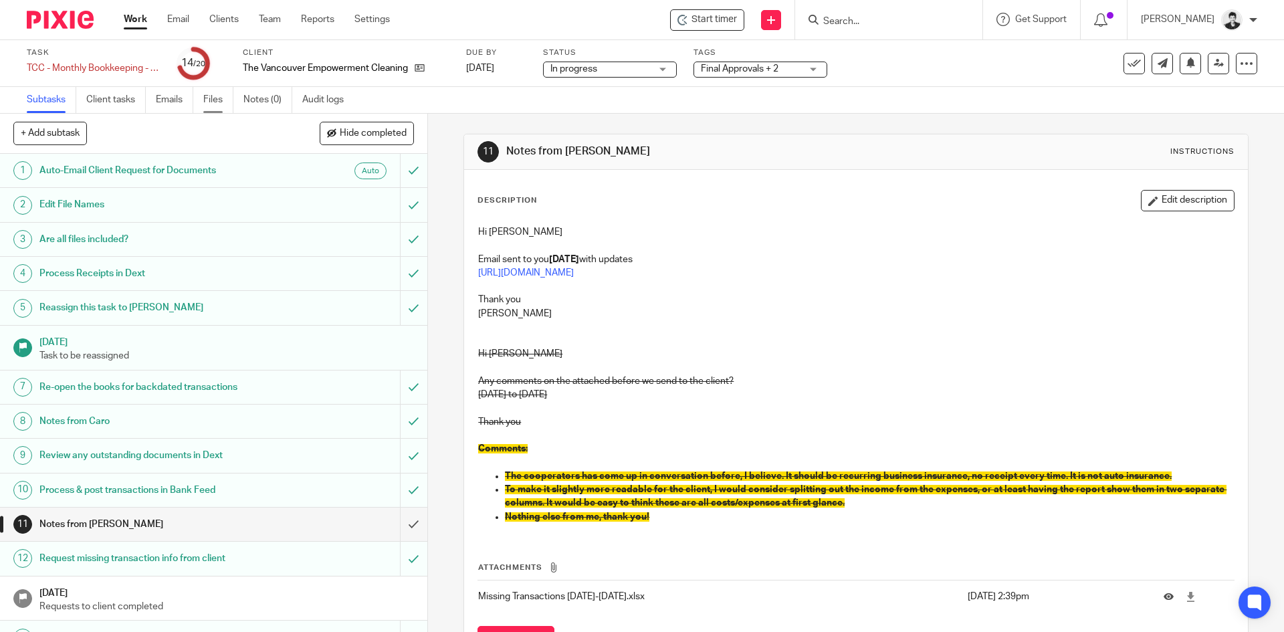
click at [211, 100] on link "Files" at bounding box center [218, 100] width 30 height 26
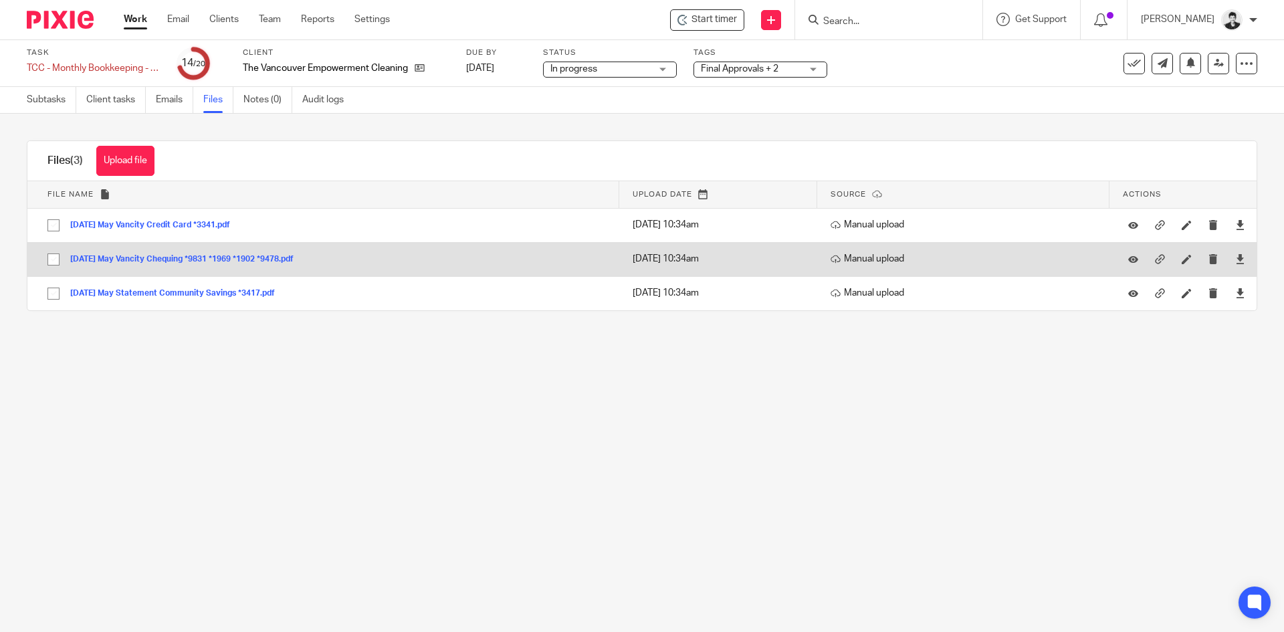
click at [205, 264] on div "2025-05-31 May Vancity Chequing *9831 *1969 *1902 *9478.pdf" at bounding box center [186, 258] width 233 height 13
click at [199, 260] on button "2025-05-31 May Vancity Chequing *9831 *1969 *1902 *9478.pdf" at bounding box center [186, 259] width 233 height 9
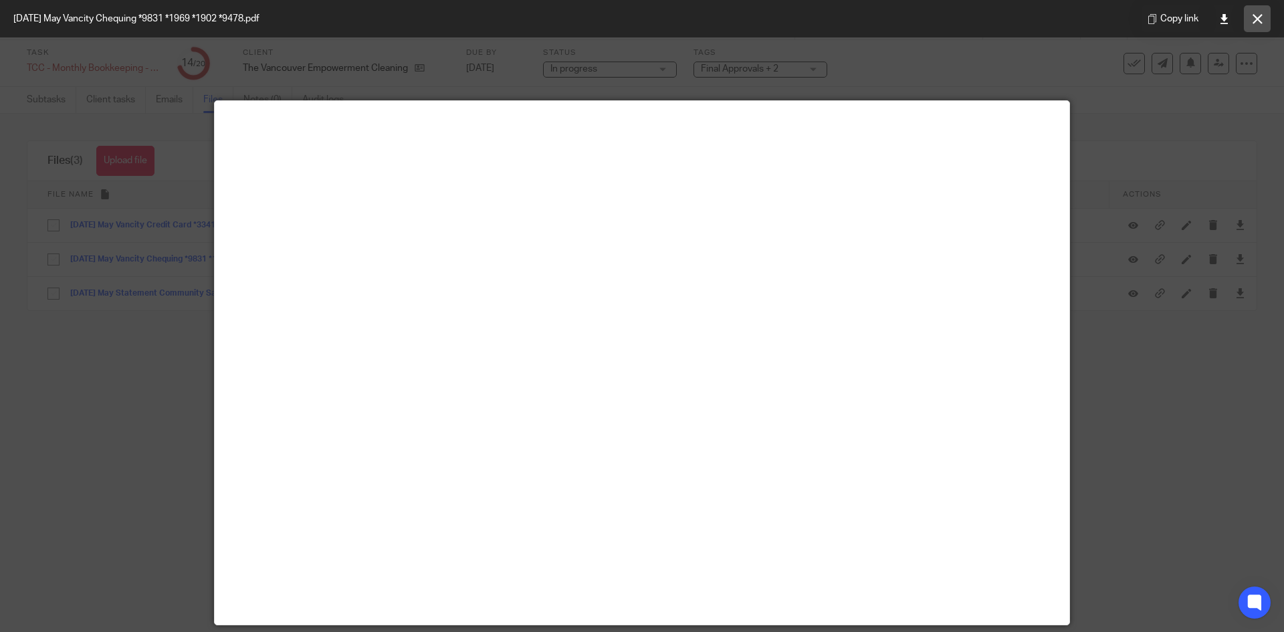
click at [1250, 26] on button at bounding box center [1257, 18] width 27 height 27
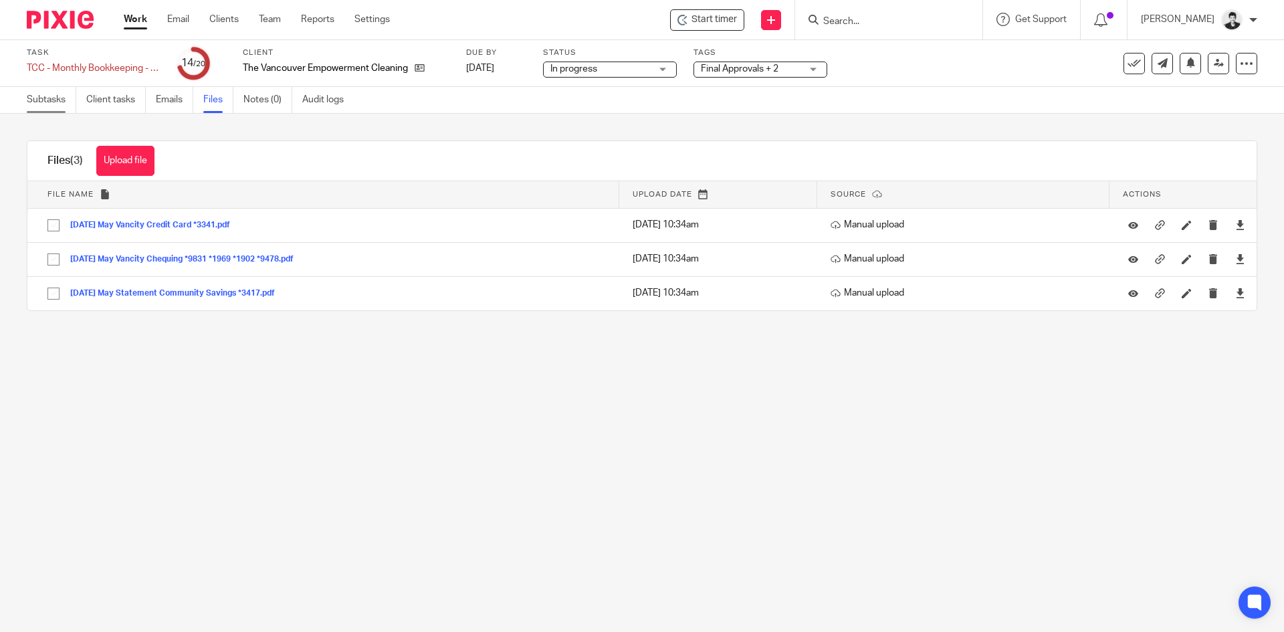
click at [49, 103] on link "Subtasks" at bounding box center [52, 100] width 50 height 26
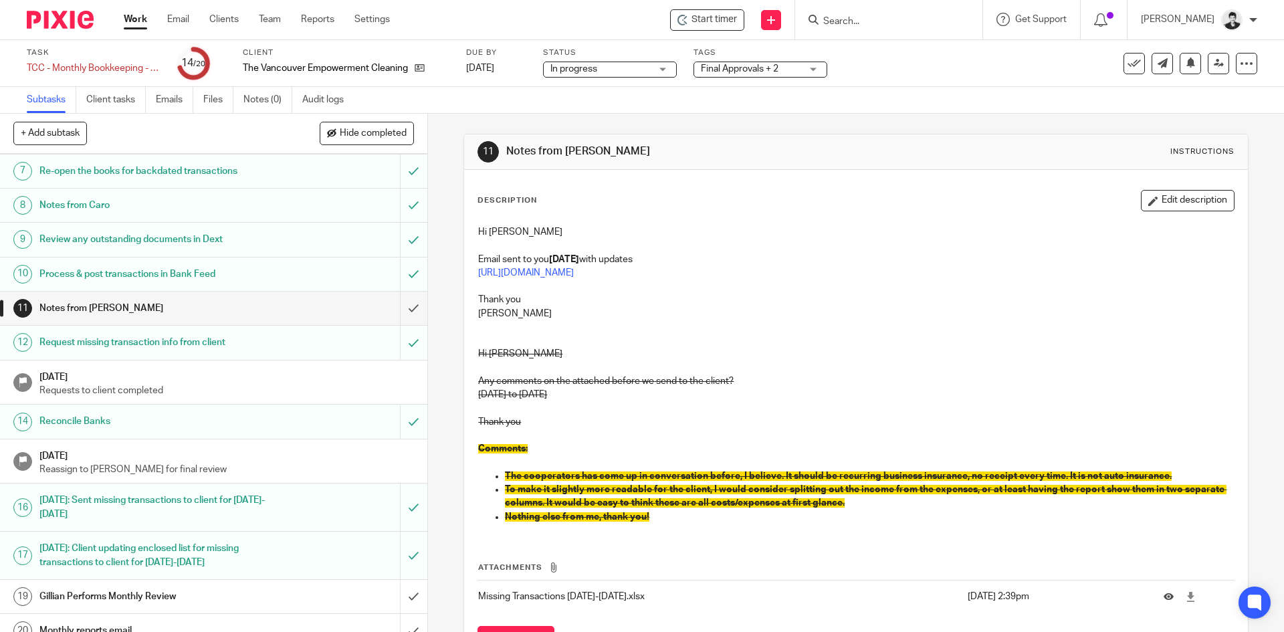
scroll to position [267, 0]
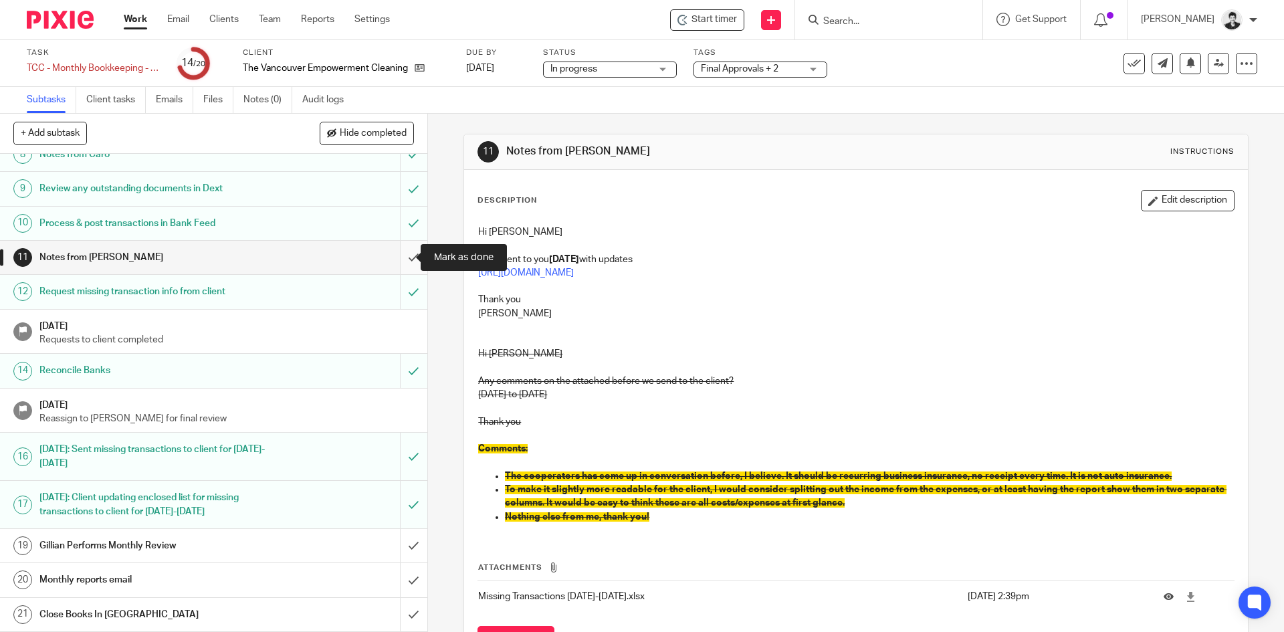
click at [401, 254] on input "submit" at bounding box center [213, 257] width 427 height 33
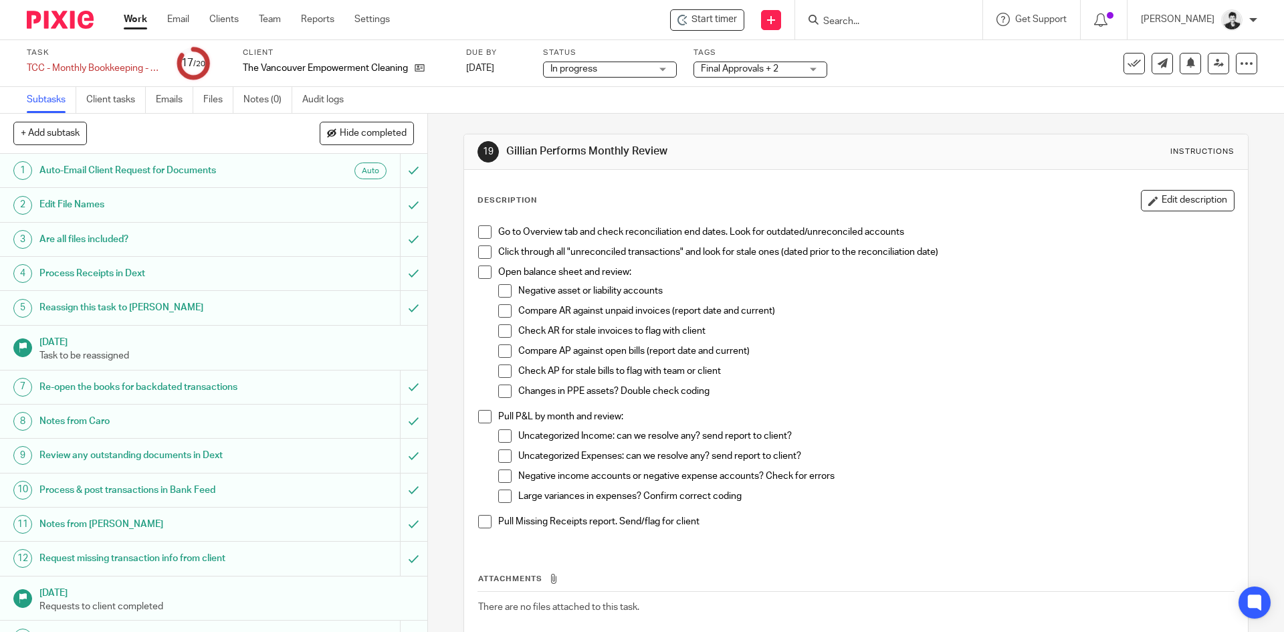
click at [481, 231] on span at bounding box center [484, 231] width 13 height 13
click at [1185, 209] on button "Edit description" at bounding box center [1188, 200] width 94 height 21
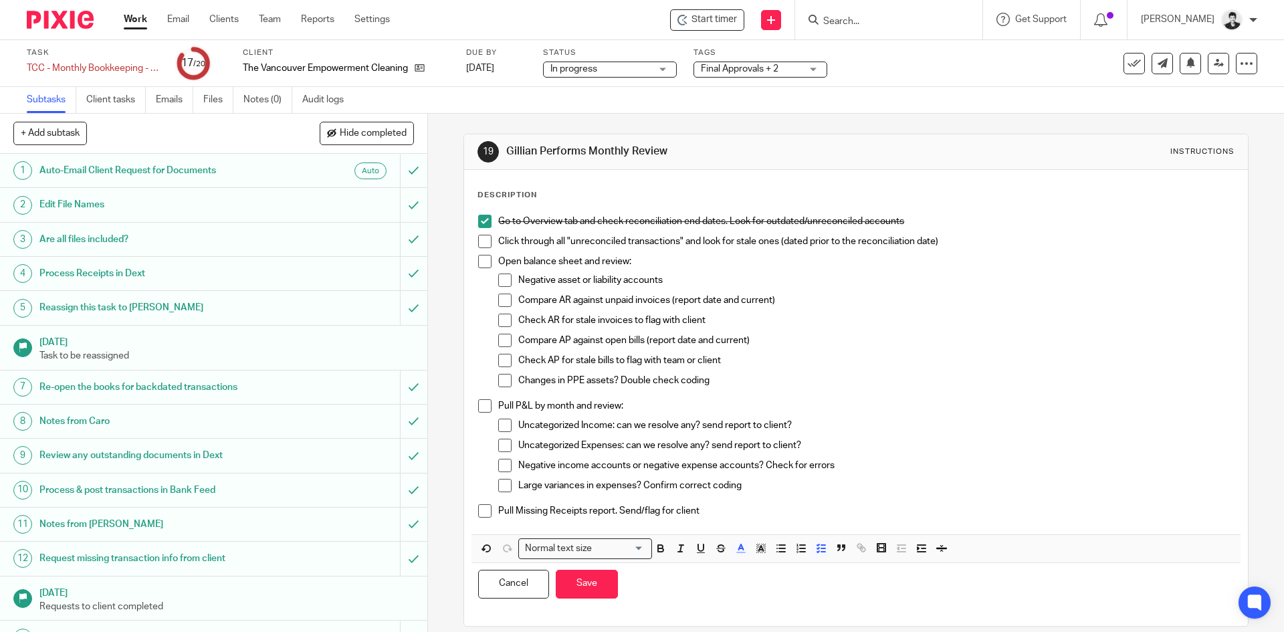
click at [981, 245] on p "Click through all "unreconciled transactions" and look for stale ones (dated pr…" at bounding box center [865, 241] width 735 height 13
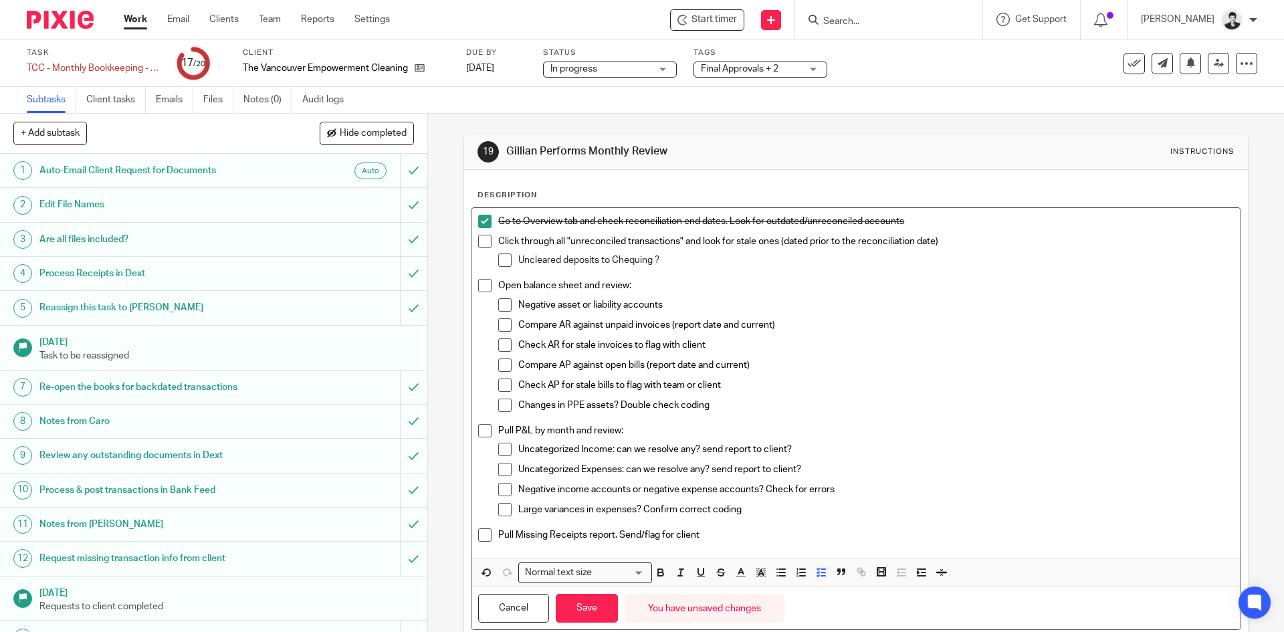
click at [511, 262] on li "Uncleared deposits to Chequing ?" at bounding box center [865, 264] width 735 height 20
click at [668, 264] on p "Uncleared deposits to Chequing ?" at bounding box center [875, 260] width 715 height 13
click at [755, 571] on icon "button" at bounding box center [761, 573] width 12 height 12
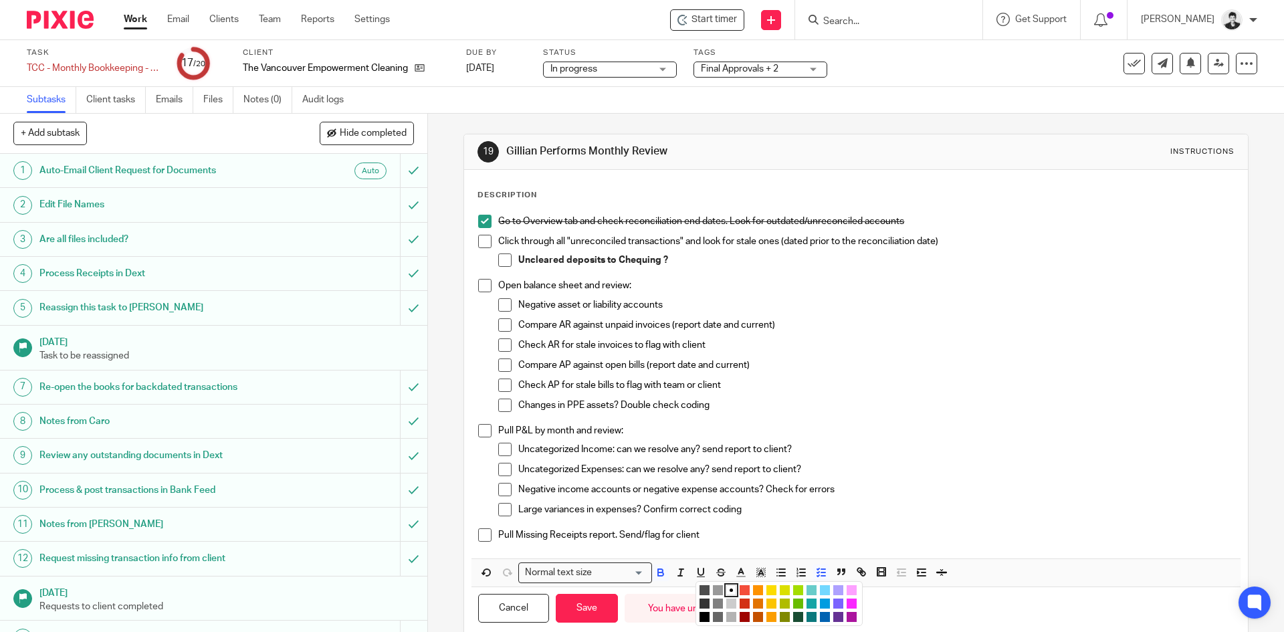
drag, startPoint x: 770, startPoint y: 595, endPoint x: 762, endPoint y: 594, distance: 8.1
click at [770, 595] on li "color:#FCDC00" at bounding box center [772, 590] width 10 height 10
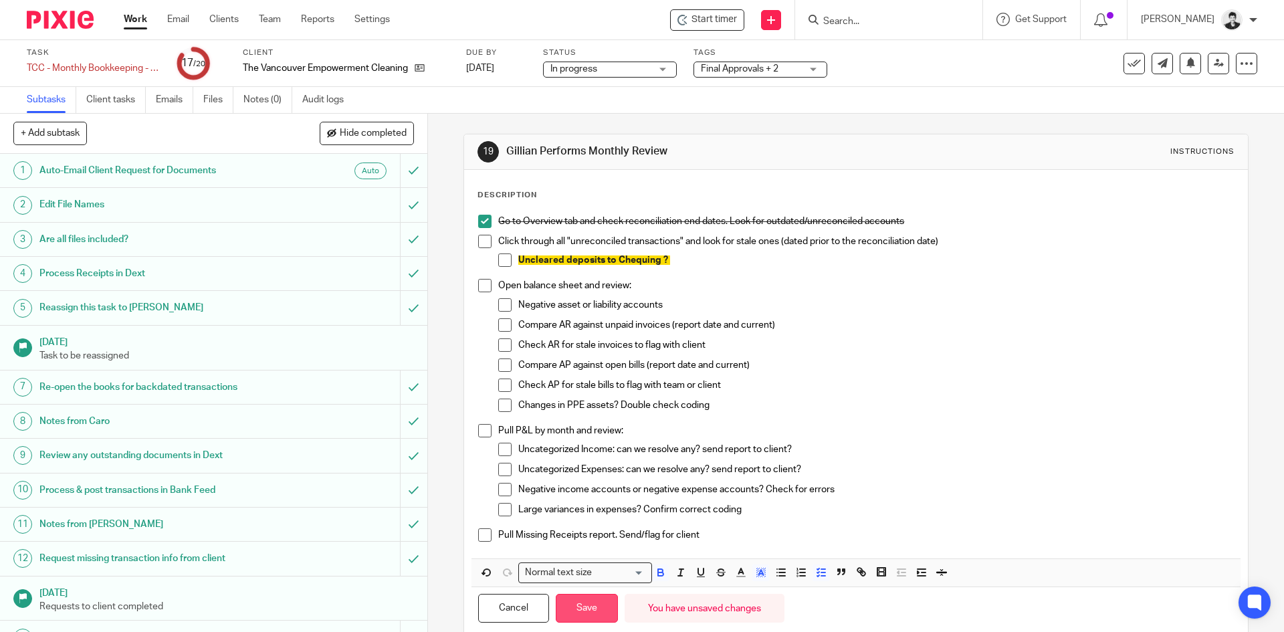
click at [583, 602] on button "Save" at bounding box center [587, 608] width 62 height 29
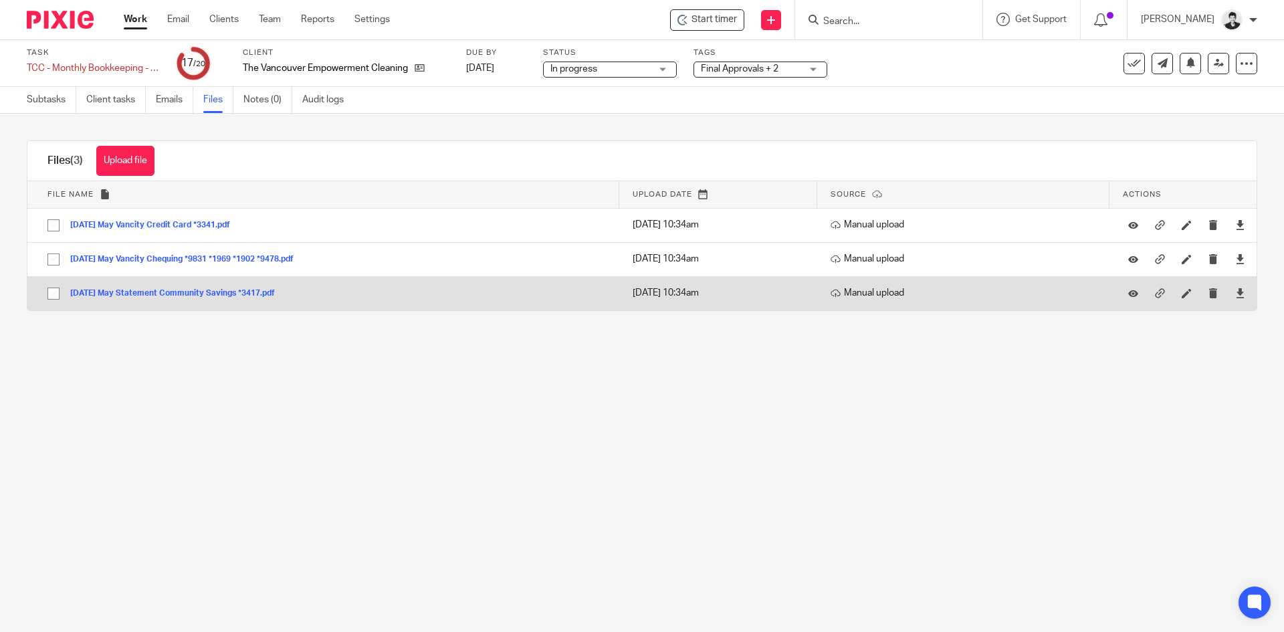
click at [193, 294] on button "[DATE] May Statement Community Savings *3417.pdf" at bounding box center [177, 293] width 215 height 9
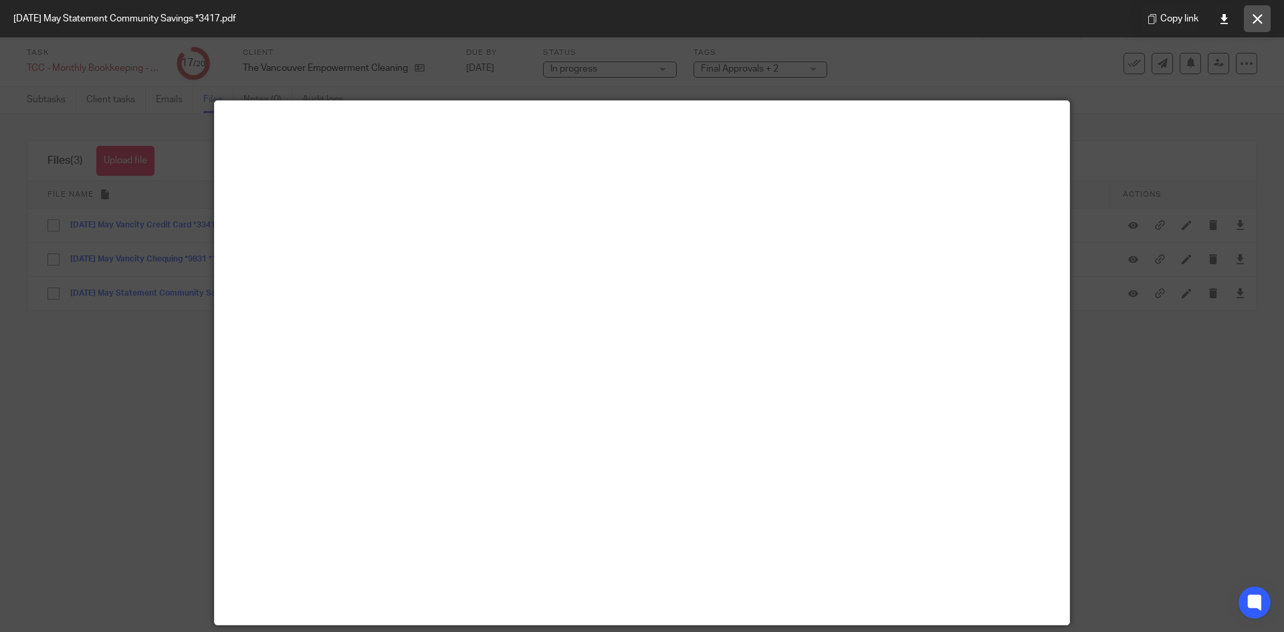
click at [1249, 25] on button at bounding box center [1257, 18] width 27 height 27
